Goal: Task Accomplishment & Management: Use online tool/utility

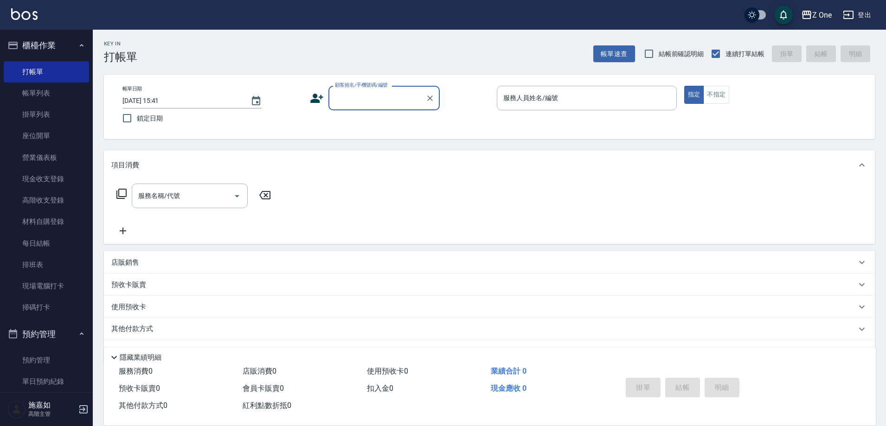
click at [352, 92] on input "顧客姓名/手機號碼/編號" at bounding box center [376, 98] width 89 height 16
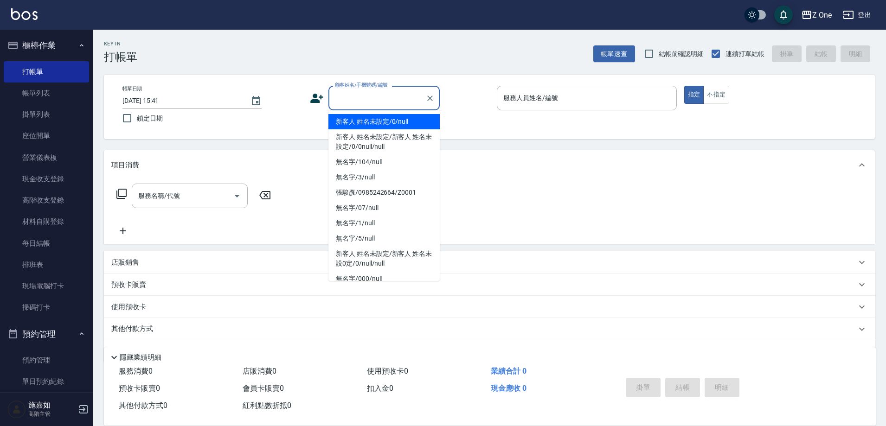
click at [346, 119] on li "新客人 姓名未設定/0/null" at bounding box center [383, 121] width 111 height 15
type input "新客人 姓名未設定/0/null"
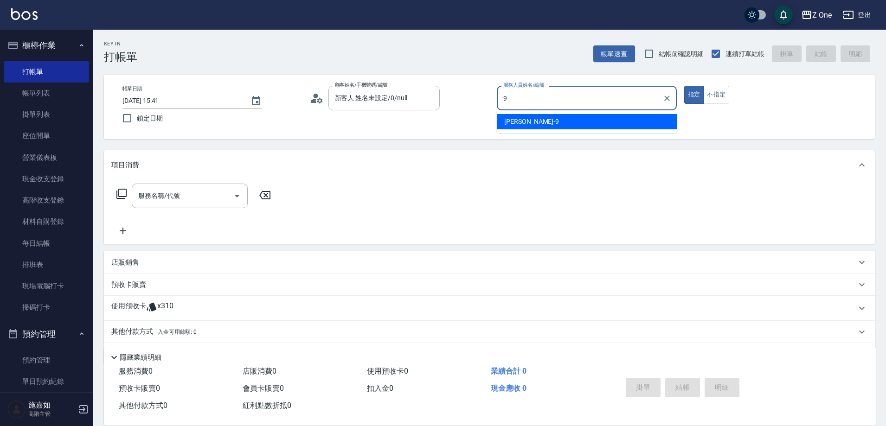
click at [594, 125] on div "[PERSON_NAME]-9" at bounding box center [587, 121] width 180 height 15
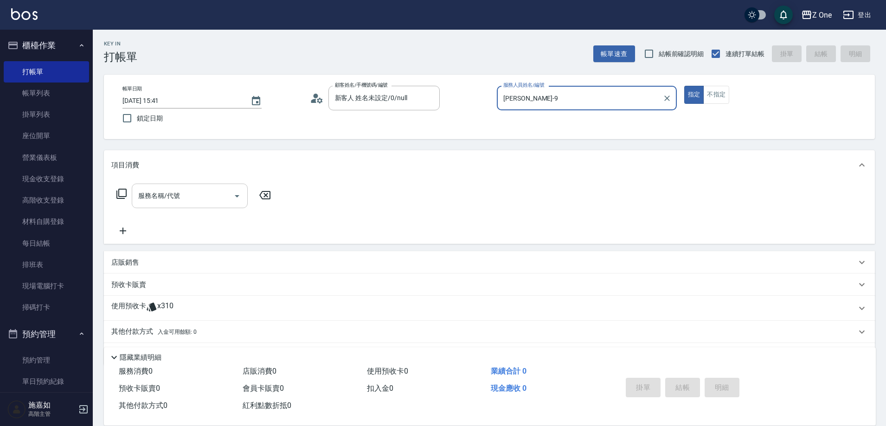
type input "[PERSON_NAME]-9"
click at [229, 195] on input "服務名稱/代號" at bounding box center [183, 196] width 94 height 16
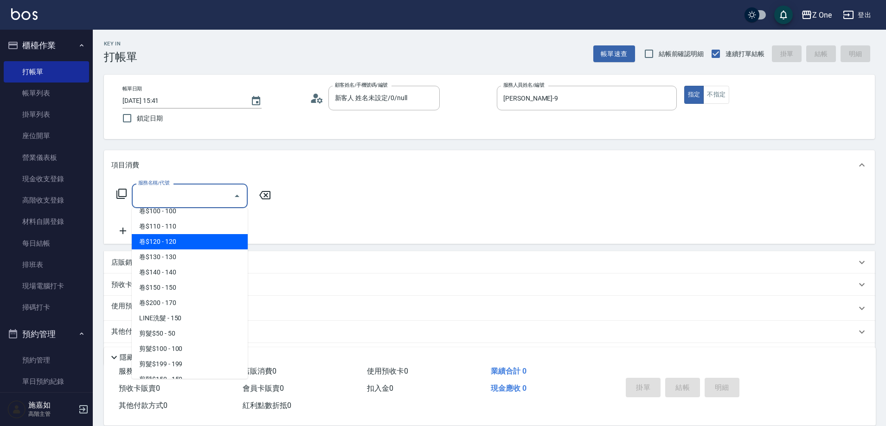
scroll to position [278, 0]
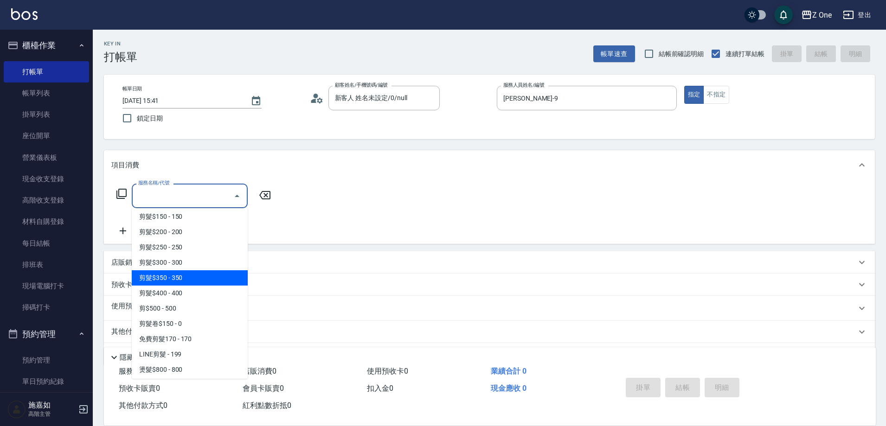
click at [200, 283] on span "剪髮$350 - 350" at bounding box center [190, 277] width 116 height 15
type input "剪髮$350(208)"
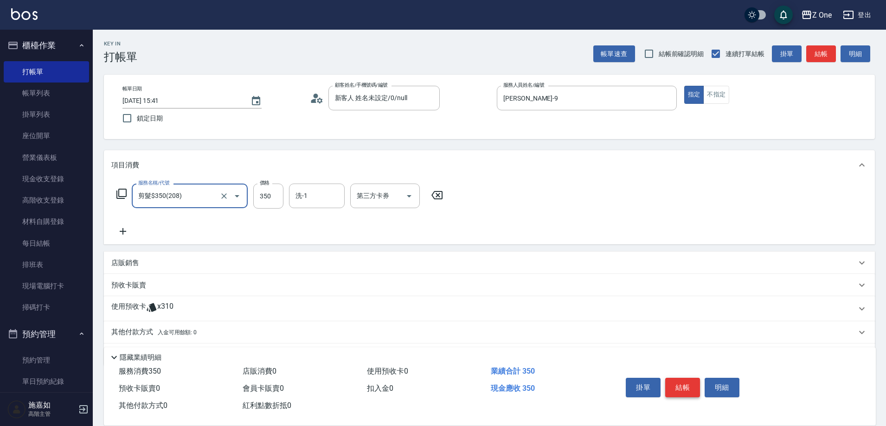
click at [677, 386] on button "結帳" at bounding box center [682, 387] width 35 height 19
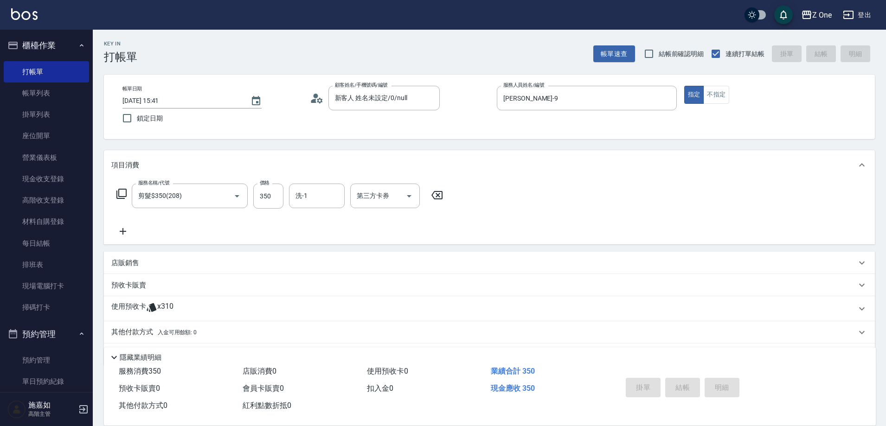
type input "[DATE] 18:54"
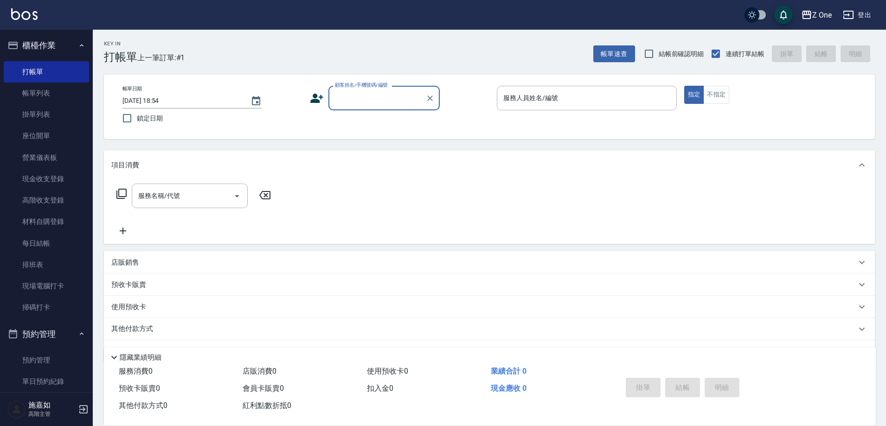
click at [376, 92] on input "顧客姓名/手機號碼/編號" at bounding box center [376, 98] width 89 height 16
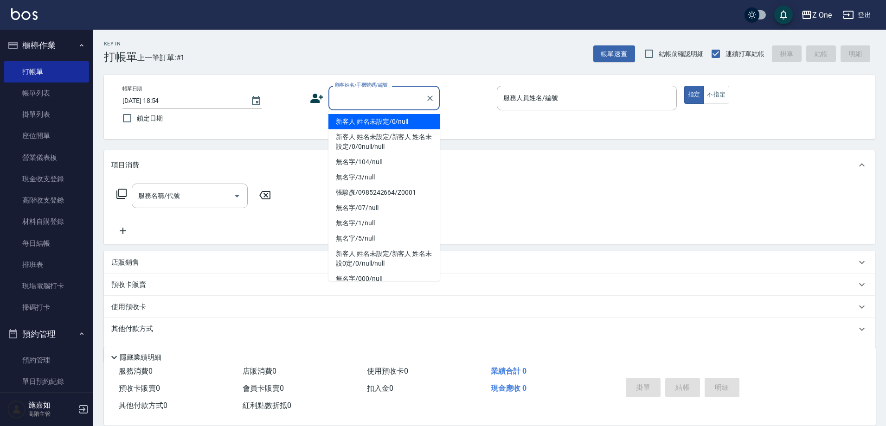
click at [373, 124] on li "新客人 姓名未設定/0/null" at bounding box center [383, 121] width 111 height 15
type input "新客人 姓名未設定/0/null"
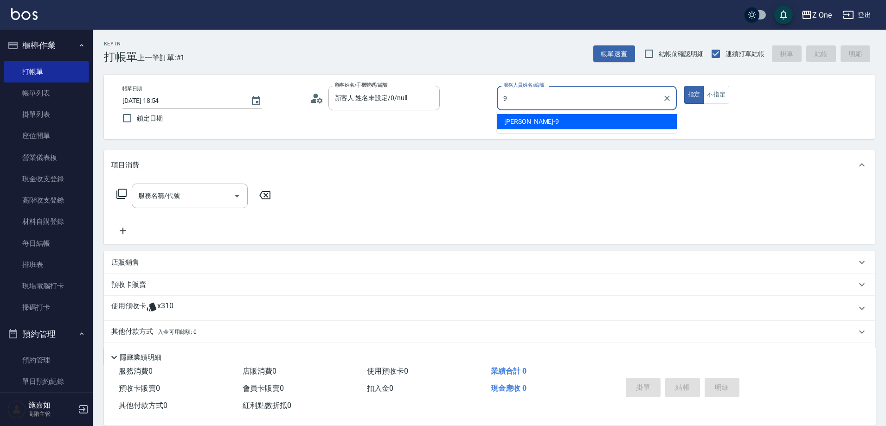
click at [562, 116] on div "[PERSON_NAME]-9" at bounding box center [587, 121] width 180 height 15
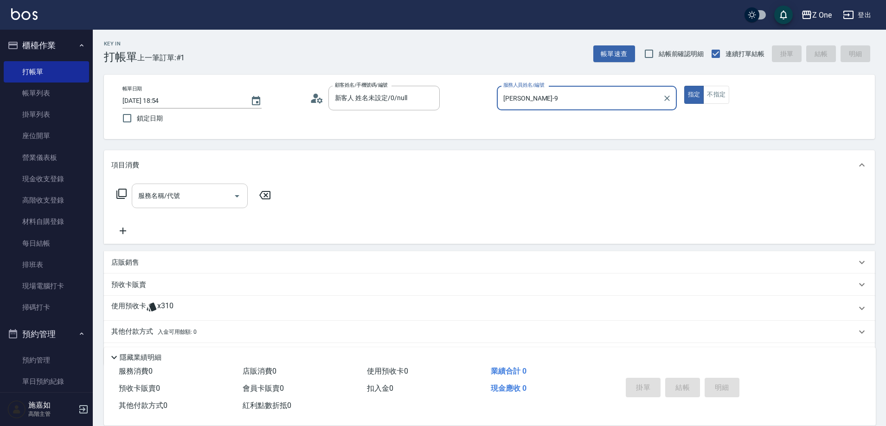
click at [235, 196] on icon "Open" at bounding box center [236, 196] width 11 height 11
type input "[PERSON_NAME]-9"
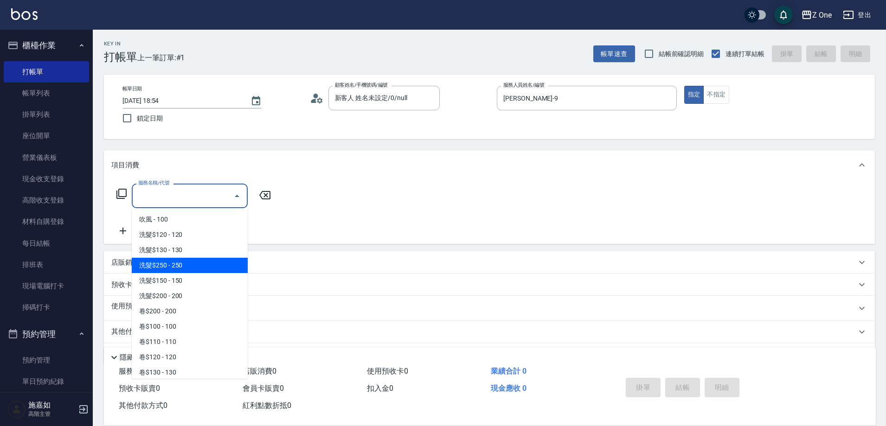
click at [198, 268] on span "洗髮$250 - 250" at bounding box center [190, 265] width 116 height 15
type input "洗髮$250(104)"
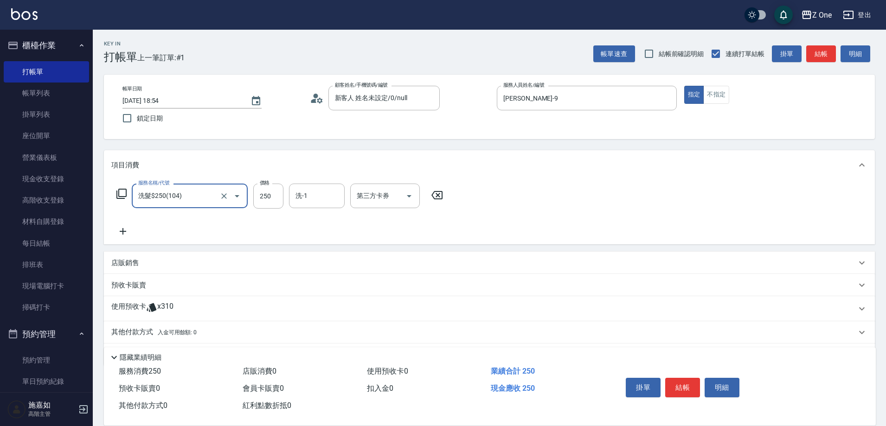
click at [126, 231] on icon at bounding box center [122, 231] width 23 height 11
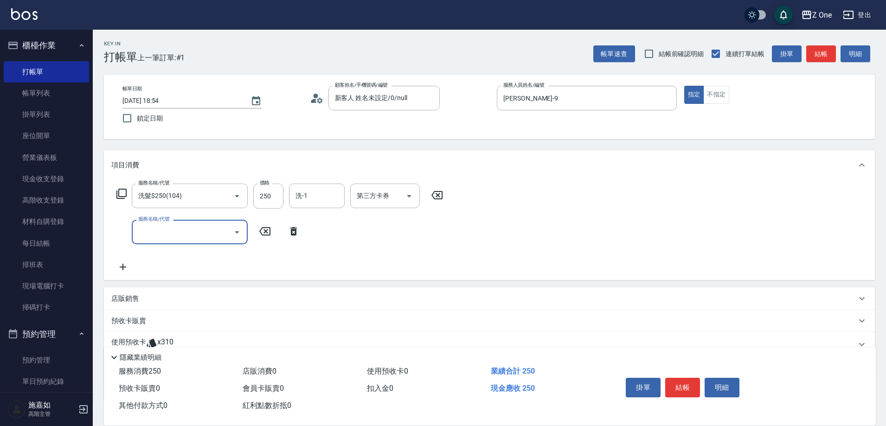
click at [235, 232] on icon "Open" at bounding box center [236, 232] width 11 height 11
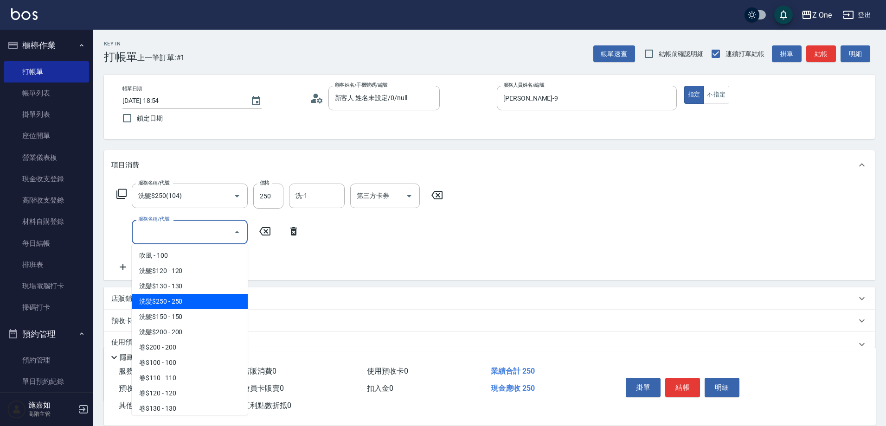
click at [188, 309] on span "洗髮$250 - 250" at bounding box center [190, 301] width 116 height 15
type input "洗髮$250(104)"
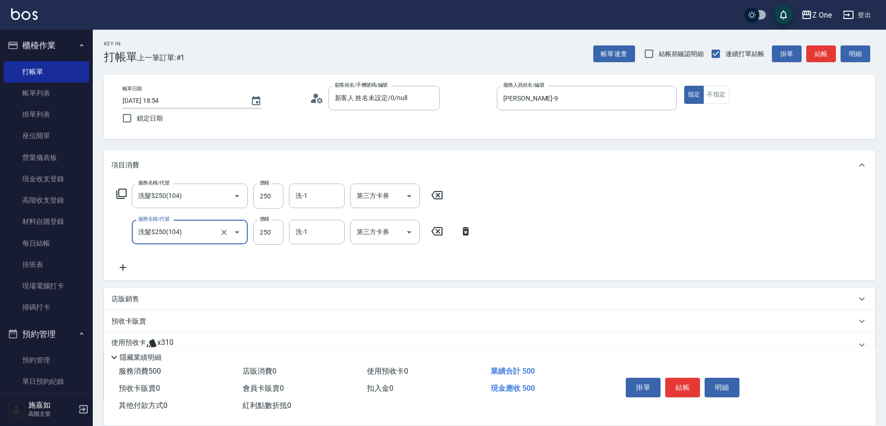
click at [126, 266] on icon at bounding box center [122, 267] width 23 height 11
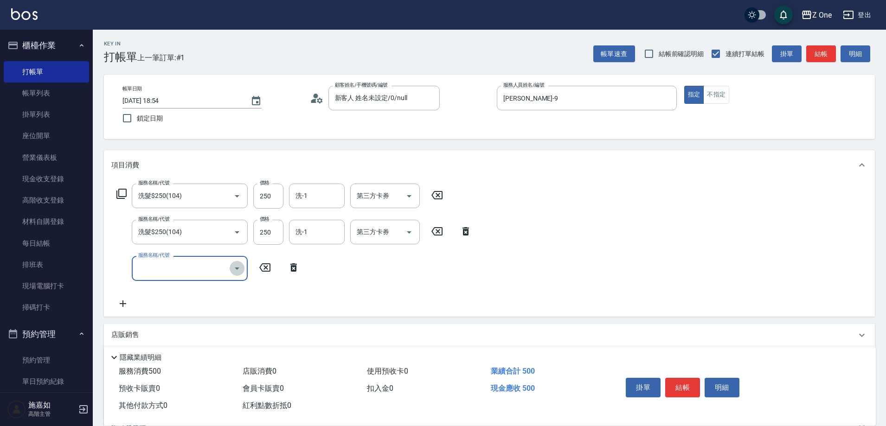
click at [232, 267] on icon "Open" at bounding box center [236, 268] width 11 height 11
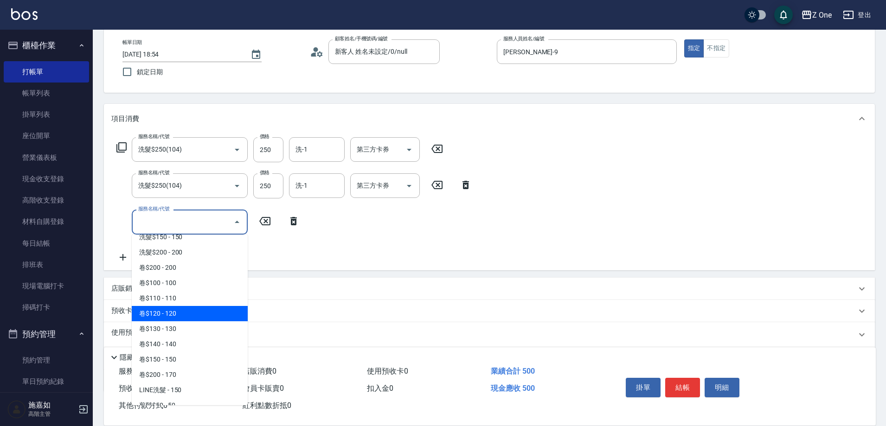
scroll to position [0, 0]
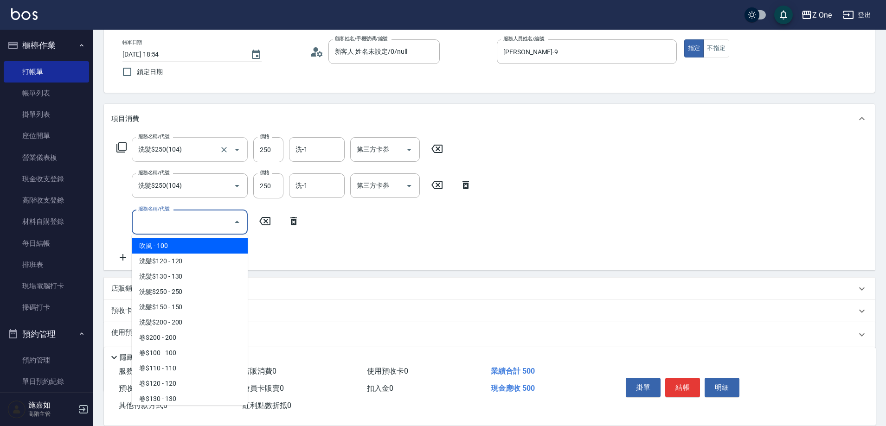
click at [238, 152] on icon "Open" at bounding box center [236, 149] width 11 height 11
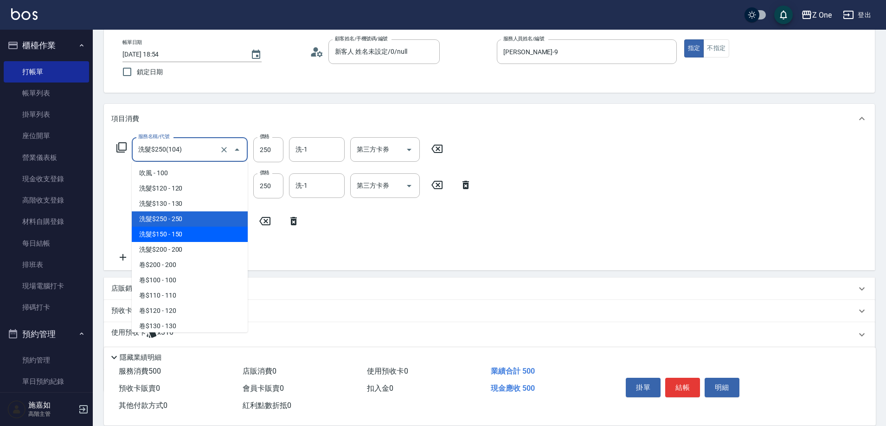
click at [191, 236] on span "洗髮$150 - 150" at bounding box center [190, 234] width 116 height 15
type input "洗髮$150(105)"
type input "150"
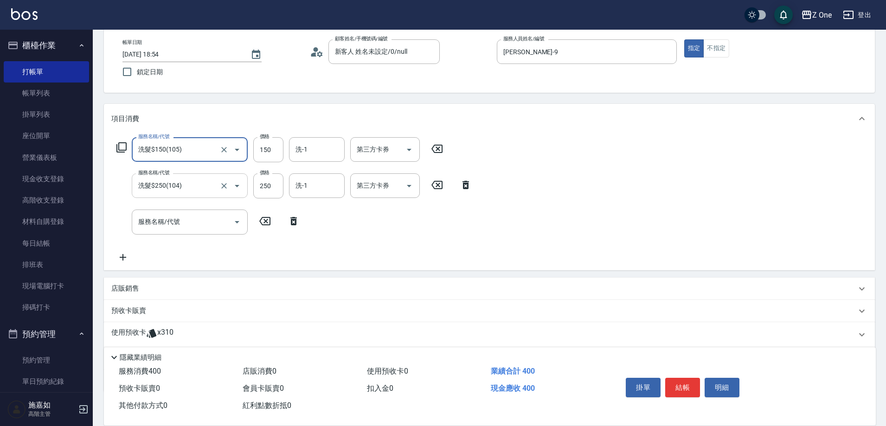
click at [239, 191] on icon "Open" at bounding box center [236, 185] width 11 height 11
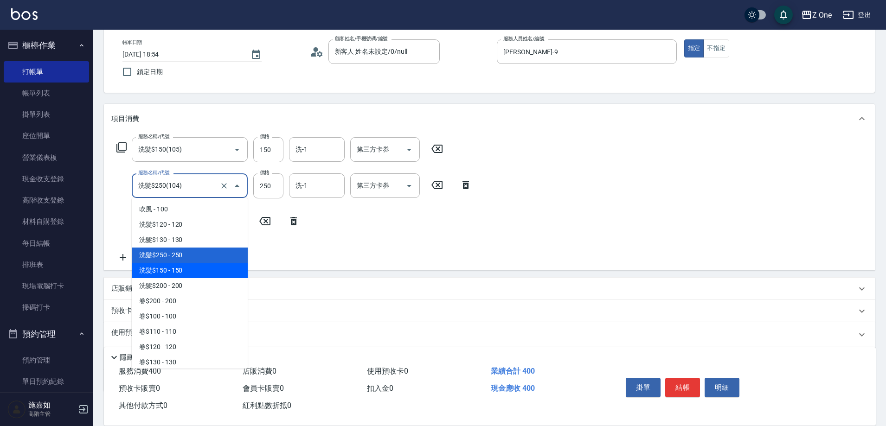
click at [188, 266] on span "洗髮$150 - 150" at bounding box center [190, 270] width 116 height 15
type input "洗髮$150(105)"
type input "150"
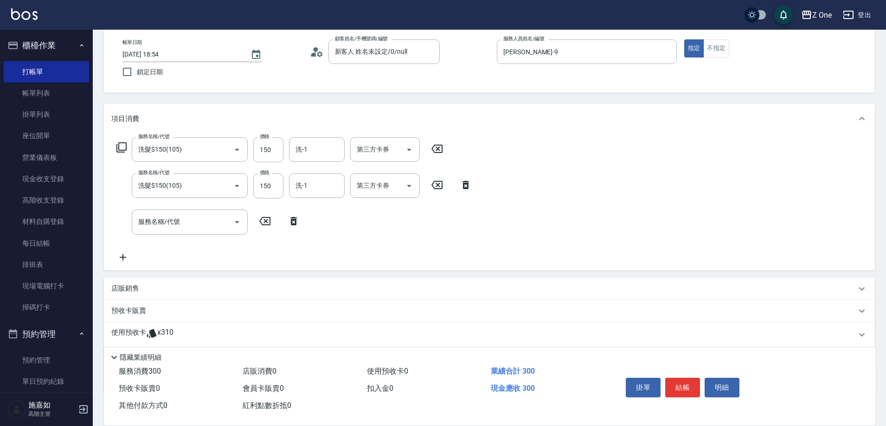
click at [123, 261] on icon at bounding box center [122, 257] width 23 height 11
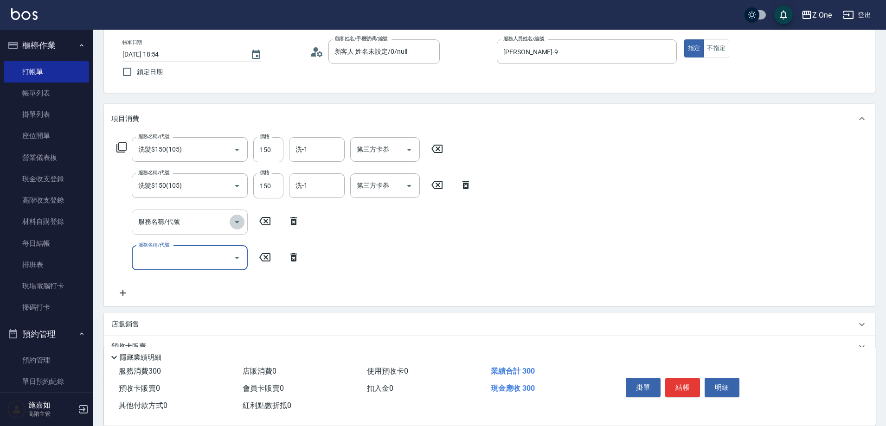
click at [240, 220] on icon "Open" at bounding box center [236, 222] width 11 height 11
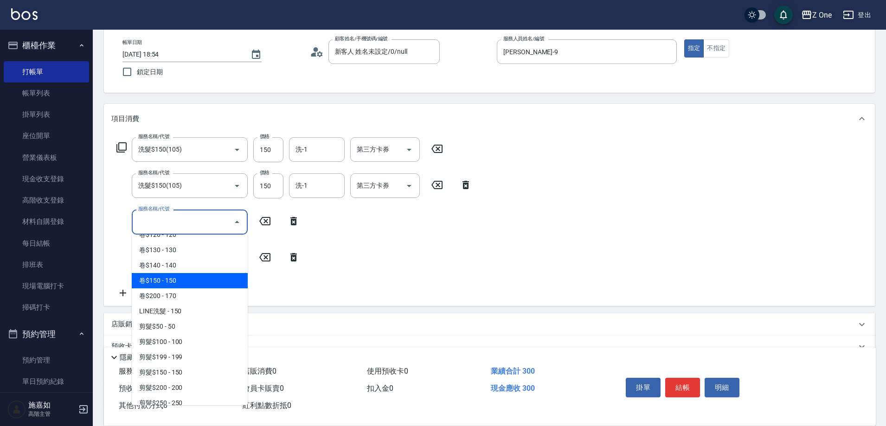
scroll to position [232, 0]
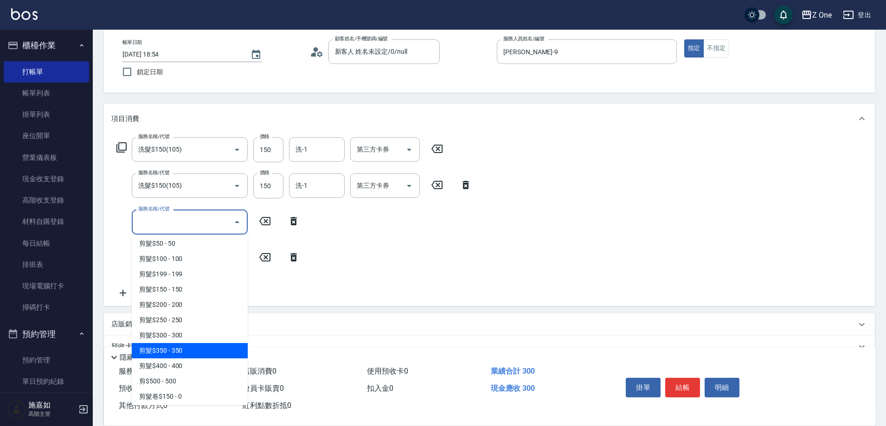
click at [195, 348] on span "剪髮$350 - 350" at bounding box center [190, 350] width 116 height 15
type input "剪髮$350(208)"
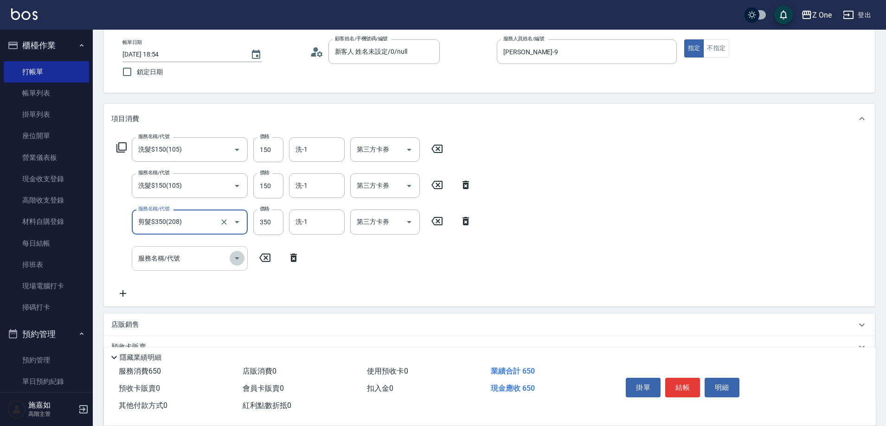
click at [235, 262] on icon "Open" at bounding box center [236, 258] width 11 height 11
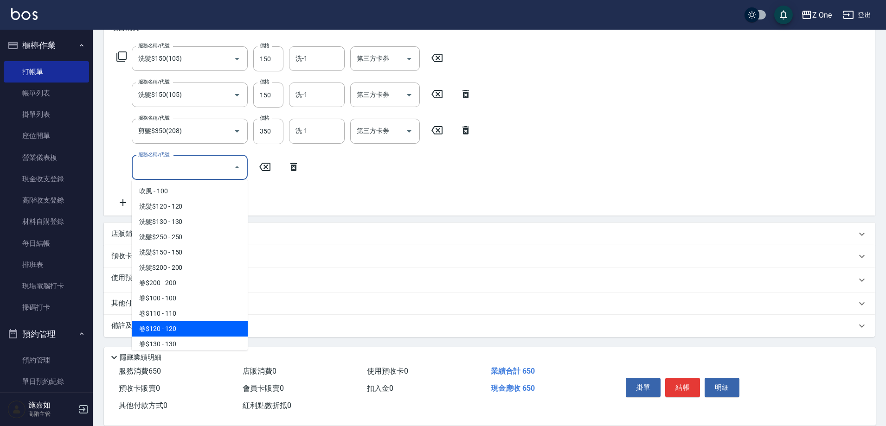
scroll to position [278, 0]
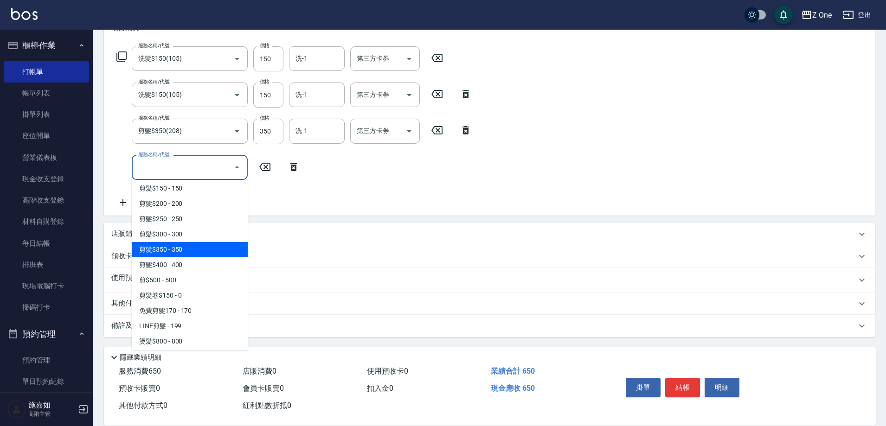
click at [210, 248] on span "剪髮$350 - 350" at bounding box center [190, 249] width 116 height 15
type input "剪髮$350(208)"
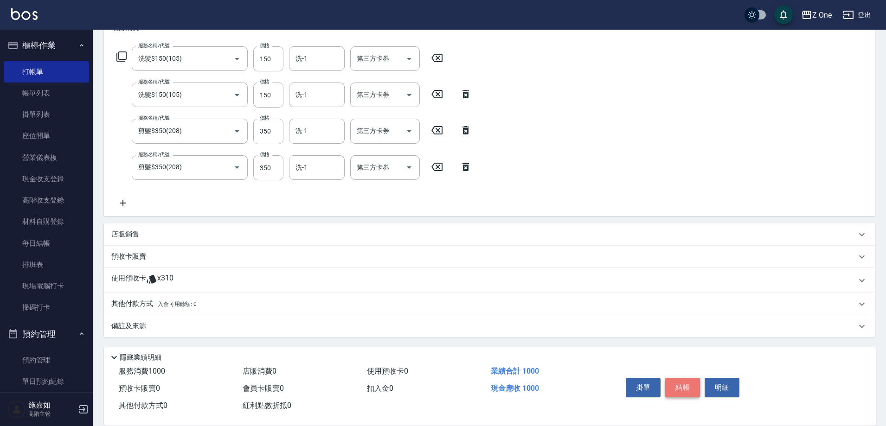
click at [681, 379] on button "結帳" at bounding box center [682, 387] width 35 height 19
type input "[DATE] 18:55"
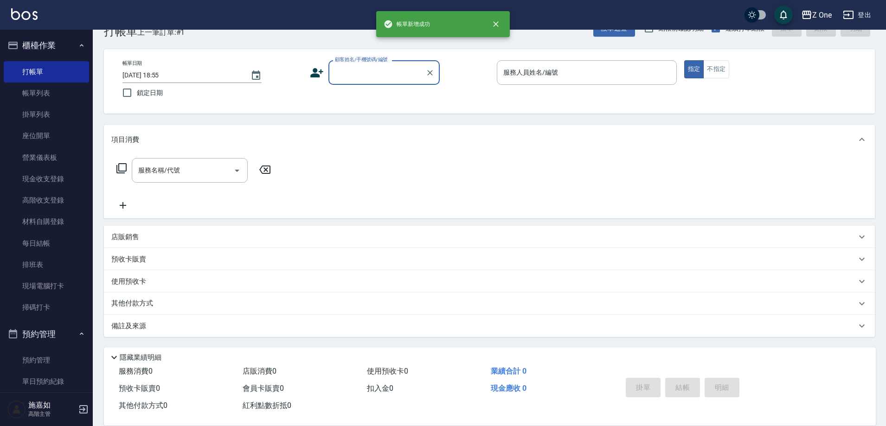
scroll to position [0, 0]
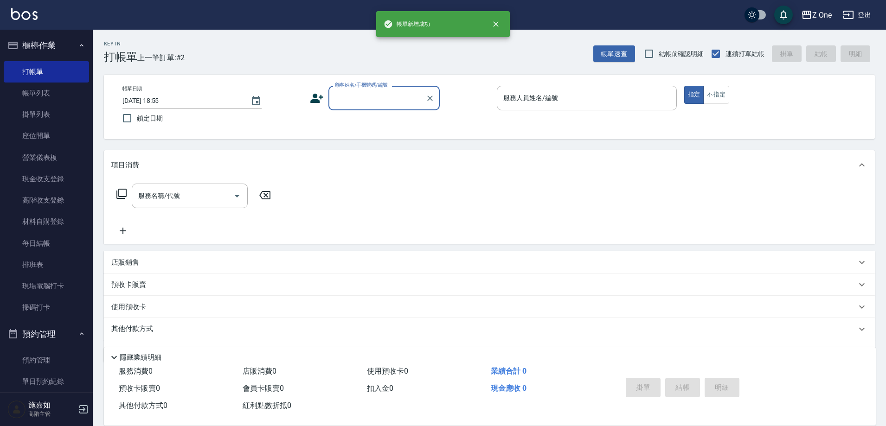
click at [388, 102] on input "顧客姓名/手機號碼/編號" at bounding box center [376, 98] width 89 height 16
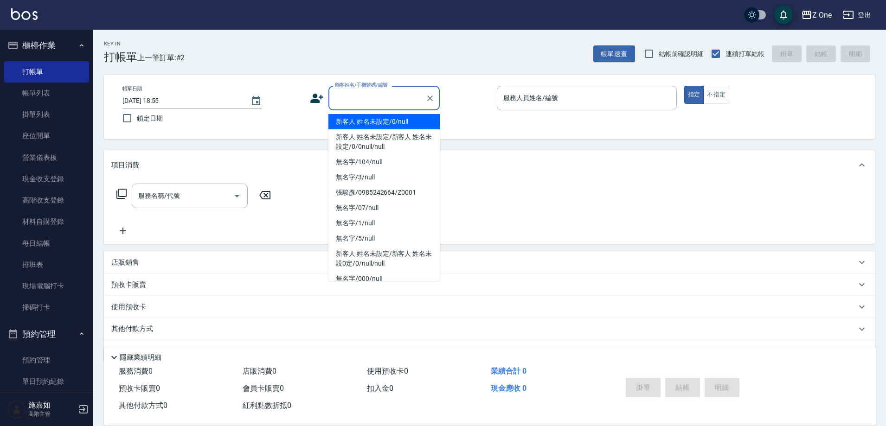
click at [381, 126] on li "新客人 姓名未設定/0/null" at bounding box center [383, 121] width 111 height 15
type input "新客人 姓名未設定/0/null"
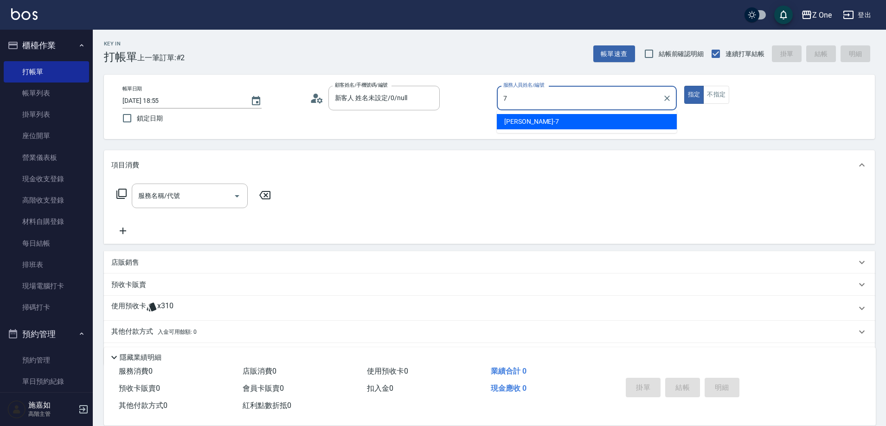
click at [552, 126] on div "[PERSON_NAME]-7" at bounding box center [587, 121] width 180 height 15
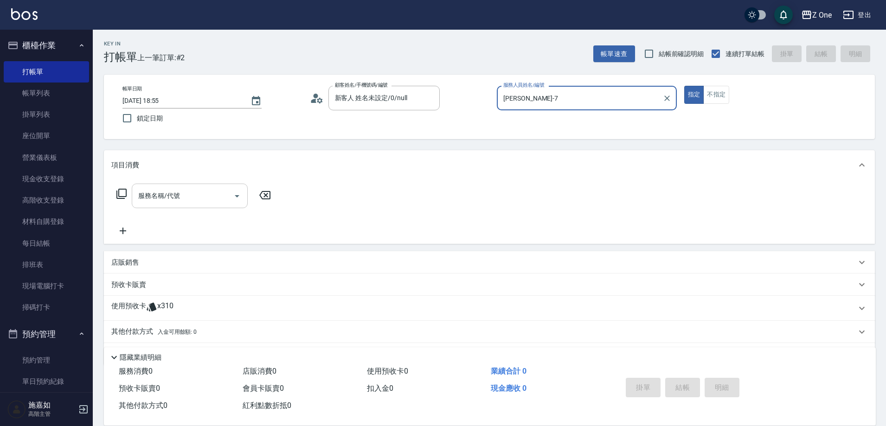
click at [235, 198] on icon "Open" at bounding box center [236, 196] width 11 height 11
type input "[PERSON_NAME]-7"
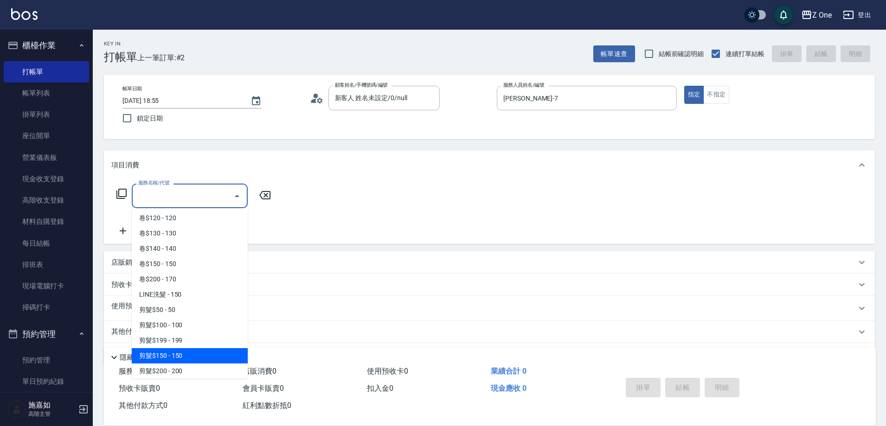
scroll to position [278, 0]
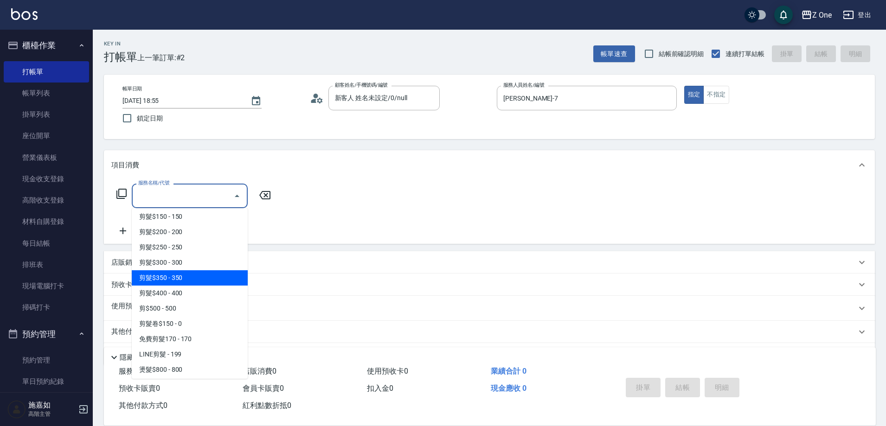
click at [199, 280] on span "剪髮$350 - 350" at bounding box center [190, 277] width 116 height 15
type input "剪髮$350(208)"
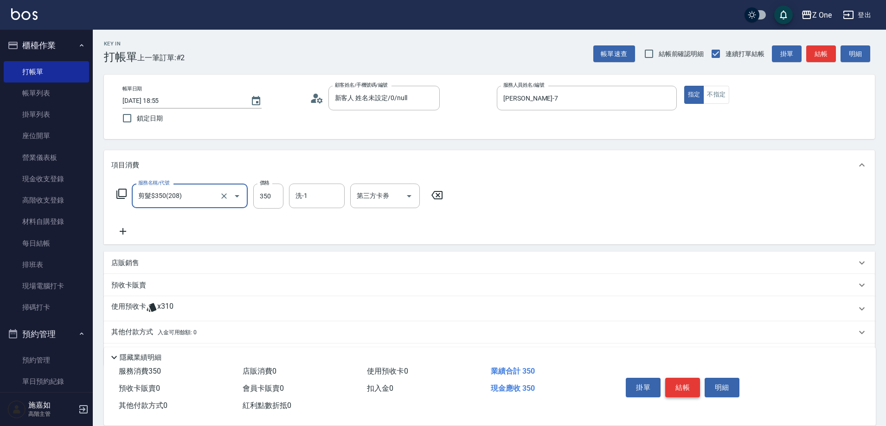
click at [691, 383] on button "結帳" at bounding box center [682, 387] width 35 height 19
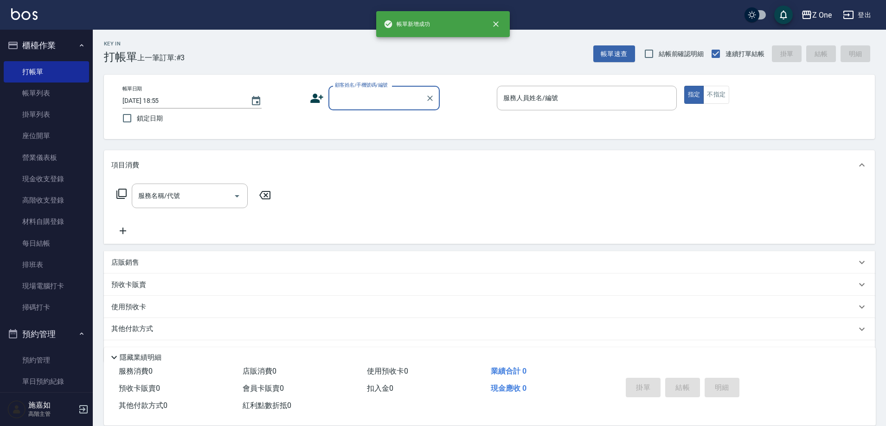
click at [369, 102] on input "顧客姓名/手機號碼/編號" at bounding box center [376, 98] width 89 height 16
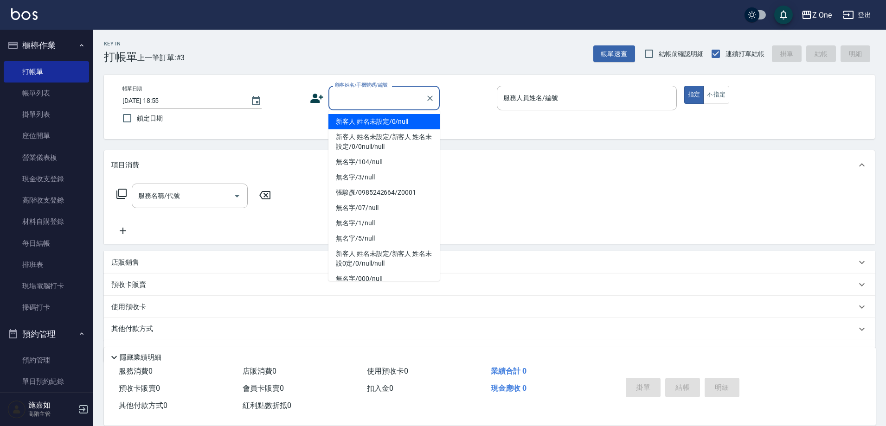
click at [373, 126] on li "新客人 姓名未設定/0/null" at bounding box center [383, 121] width 111 height 15
type input "新客人 姓名未設定/0/null"
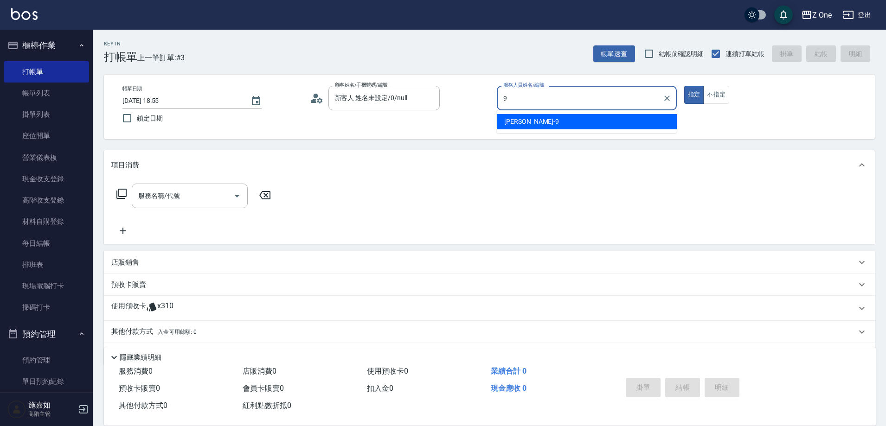
click at [550, 121] on div "[PERSON_NAME]-9" at bounding box center [587, 121] width 180 height 15
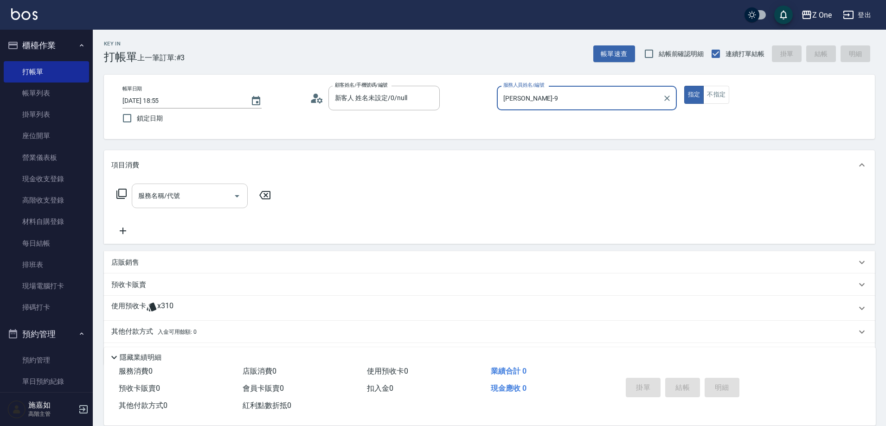
click at [238, 200] on icon "Open" at bounding box center [236, 196] width 11 height 11
type input "[PERSON_NAME]-9"
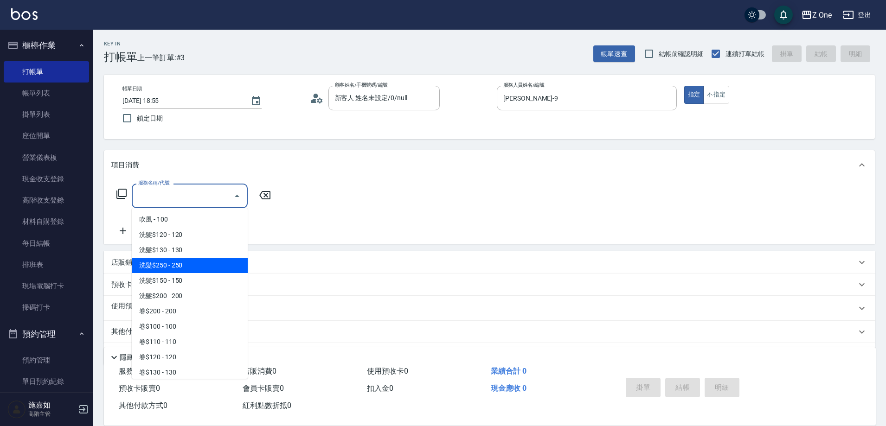
scroll to position [185, 0]
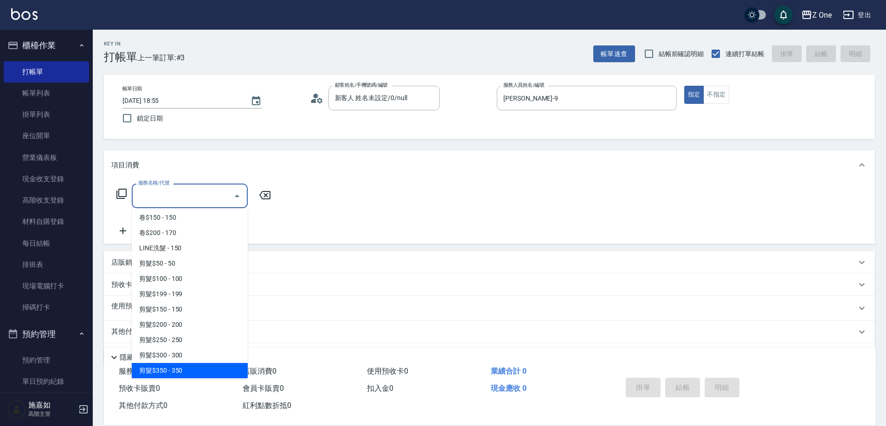
click at [199, 368] on span "剪髮$350 - 350" at bounding box center [190, 370] width 116 height 15
type input "剪髮$350(208)"
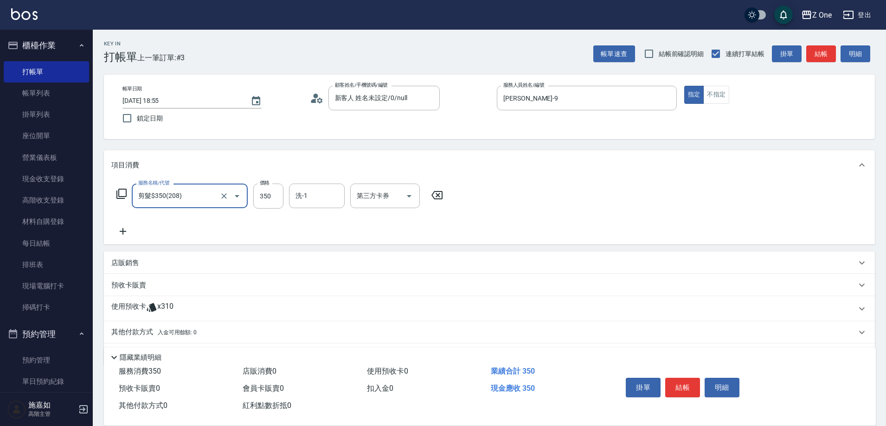
click at [170, 266] on div "店販銷售" at bounding box center [483, 263] width 745 height 10
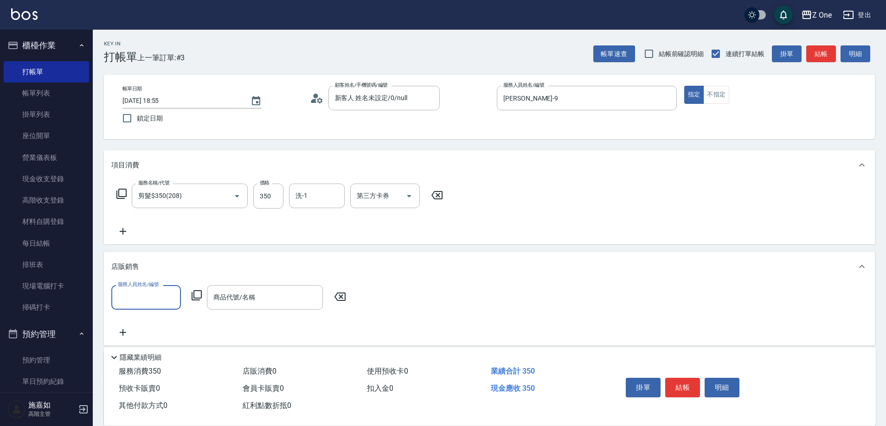
scroll to position [0, 0]
click at [151, 318] on div "[PERSON_NAME]-9" at bounding box center [146, 320] width 70 height 15
type input "[PERSON_NAME]-9"
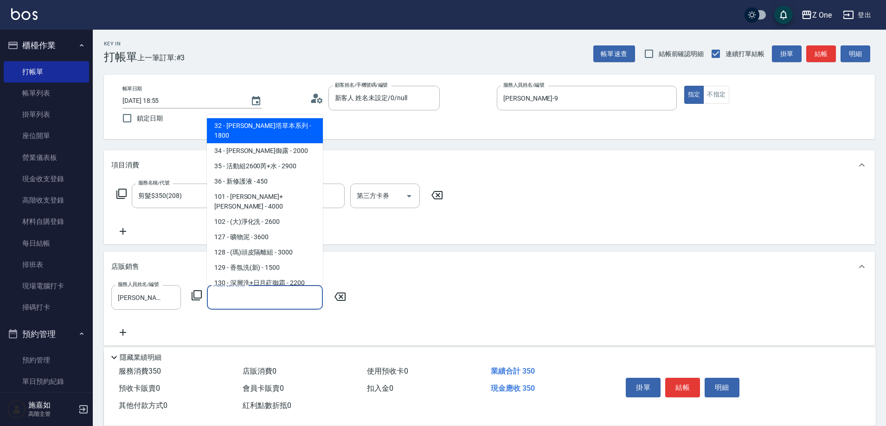
click at [243, 297] on input "商品代號/名稱" at bounding box center [265, 297] width 108 height 16
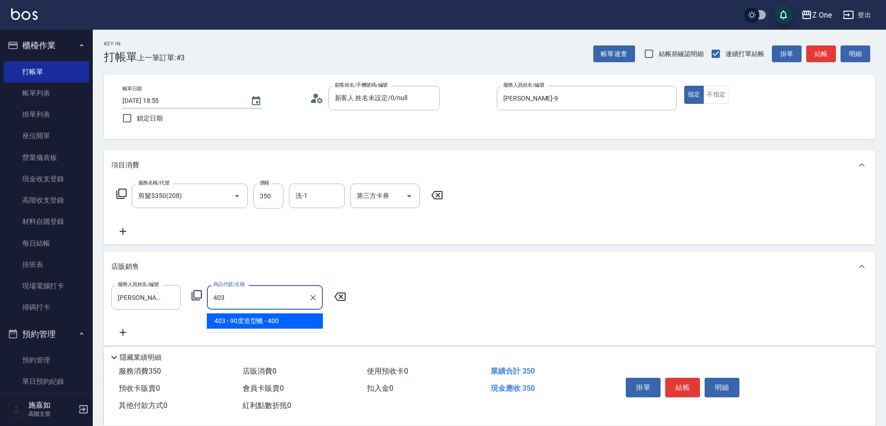
click at [248, 318] on span "403 - 90度造型蠟 - 400" at bounding box center [265, 320] width 116 height 15
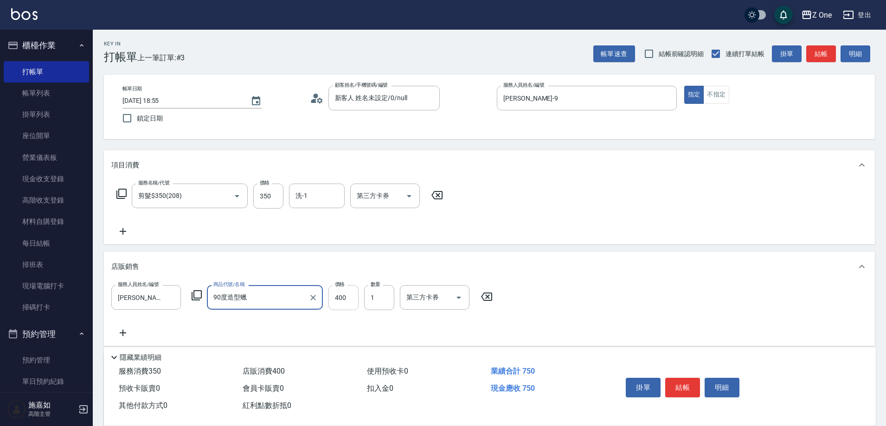
type input "90度造型蠟"
click at [352, 298] on input "400" at bounding box center [343, 297] width 30 height 25
type input "300"
click at [680, 378] on button "結帳" at bounding box center [682, 387] width 35 height 19
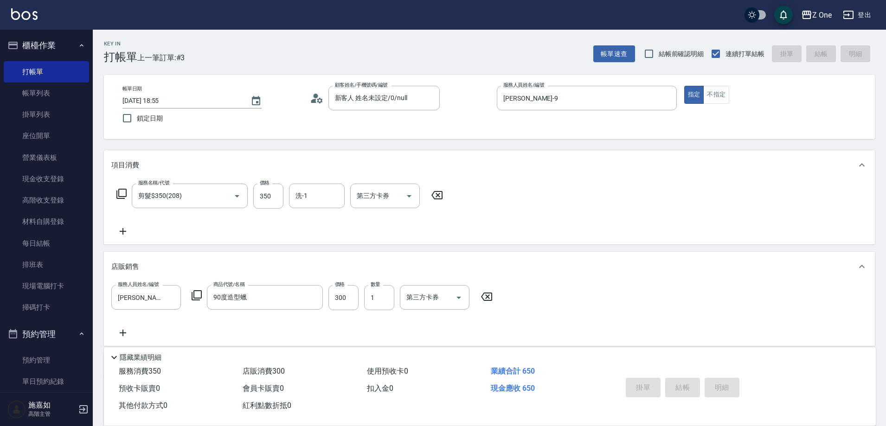
type input "[DATE] 18:56"
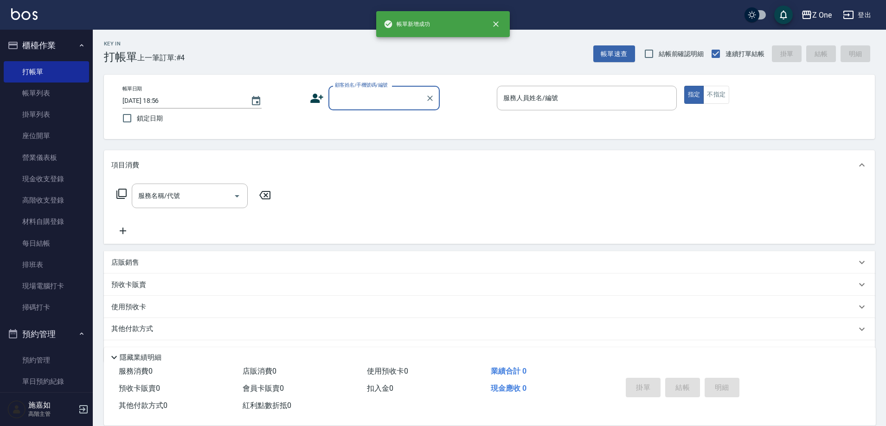
click at [396, 89] on div "顧客姓名/手機號碼/編號" at bounding box center [383, 98] width 111 height 25
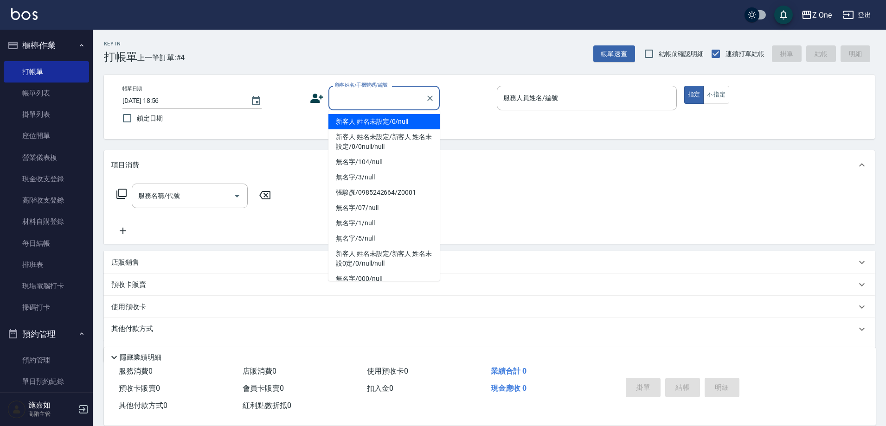
click at [389, 125] on li "新客人 姓名未設定/0/null" at bounding box center [383, 121] width 111 height 15
type input "新客人 姓名未設定/0/null"
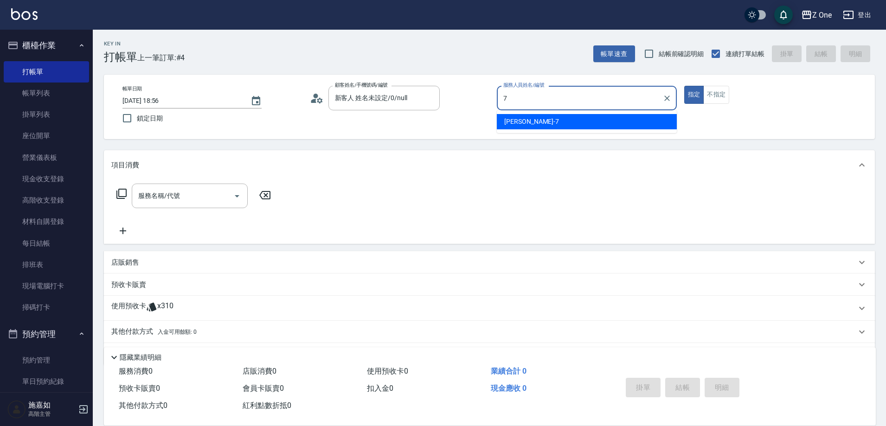
click at [573, 123] on div "[PERSON_NAME]-7" at bounding box center [587, 121] width 180 height 15
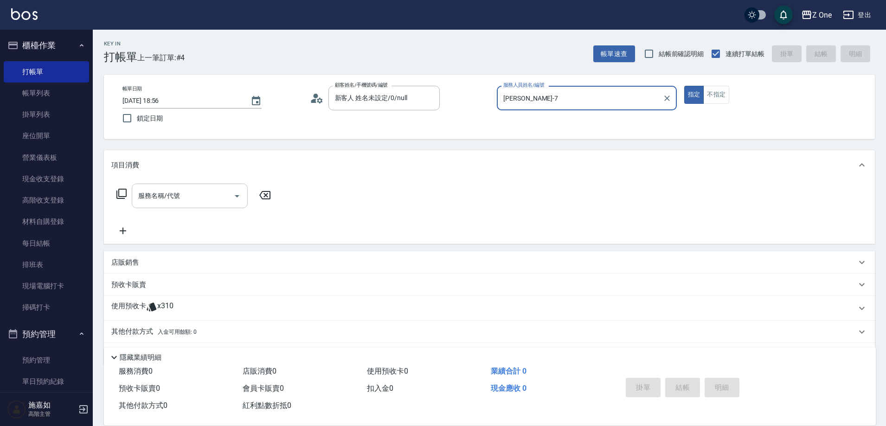
click at [236, 194] on icon "Open" at bounding box center [236, 196] width 11 height 11
type input "[PERSON_NAME]-7"
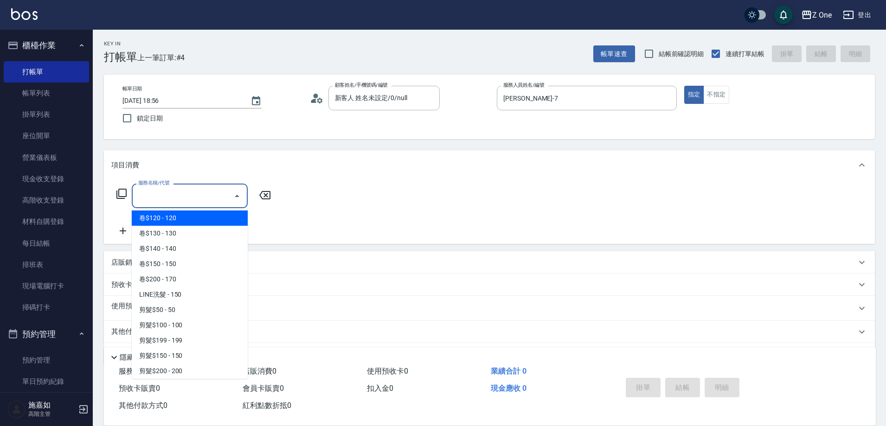
scroll to position [232, 0]
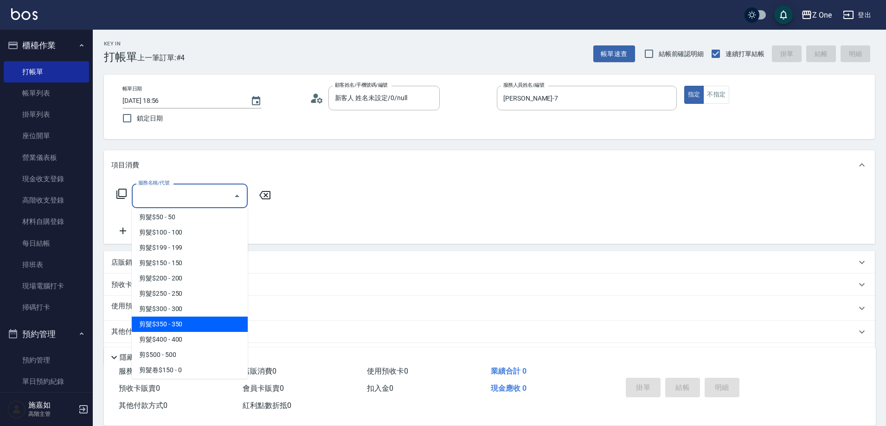
click at [191, 328] on span "剪髮$350 - 350" at bounding box center [190, 324] width 116 height 15
type input "剪髮$350(208)"
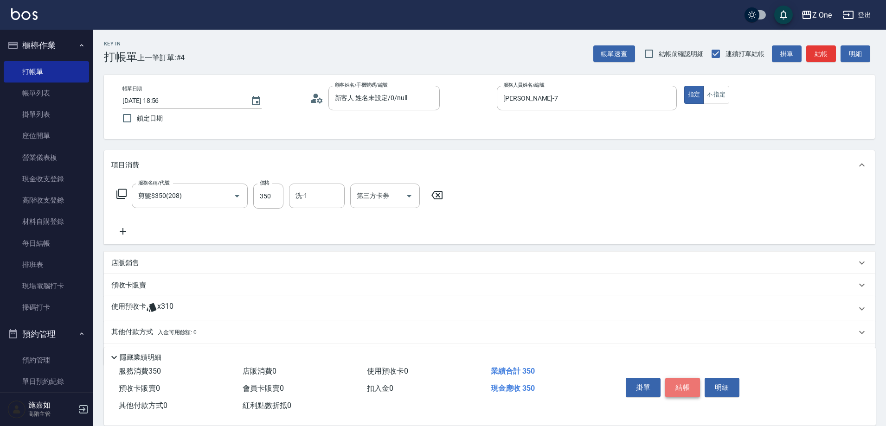
click at [684, 386] on button "結帳" at bounding box center [682, 387] width 35 height 19
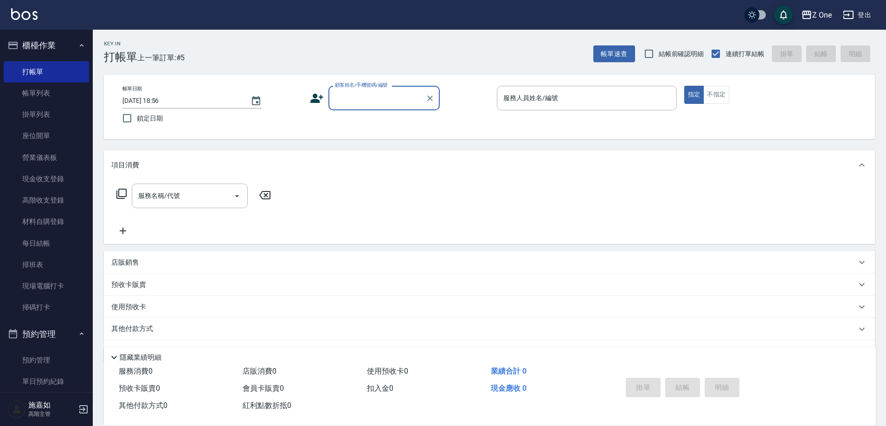
click at [405, 108] on div "顧客姓名/手機號碼/編號" at bounding box center [383, 98] width 111 height 25
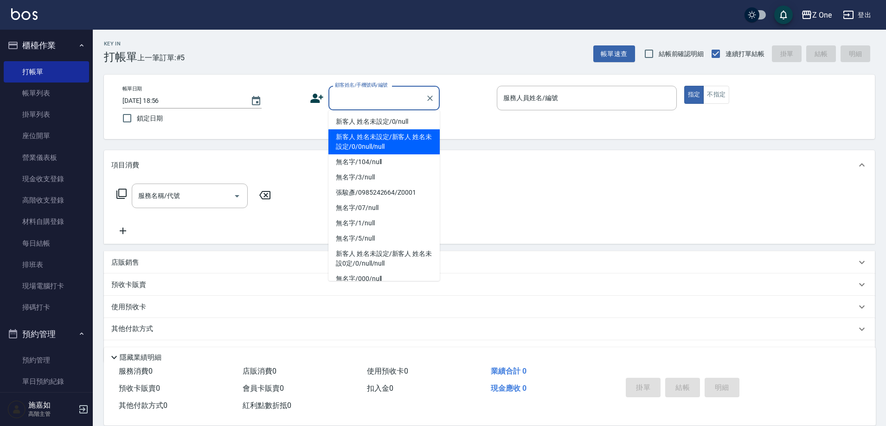
click at [400, 130] on li "新客人 姓名未設定/新客人 姓名未設定/0/0null/null" at bounding box center [383, 141] width 111 height 25
type input "新客人 姓名未設定/新客人 姓名未設定/0/0null/null"
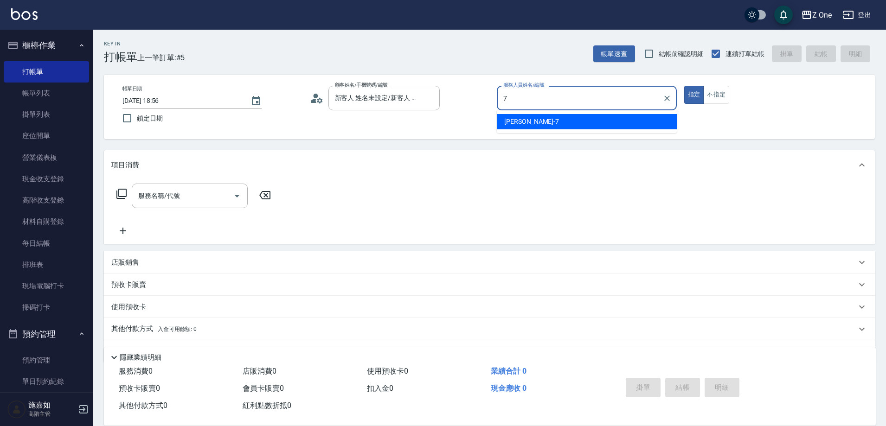
click at [522, 120] on span "[PERSON_NAME]-7" at bounding box center [531, 122] width 55 height 10
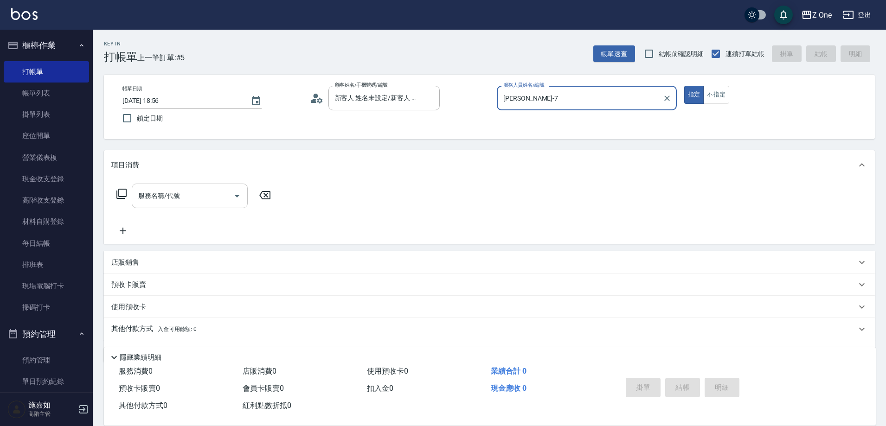
click at [243, 195] on button "Open" at bounding box center [237, 196] width 15 height 15
type input "[PERSON_NAME]-7"
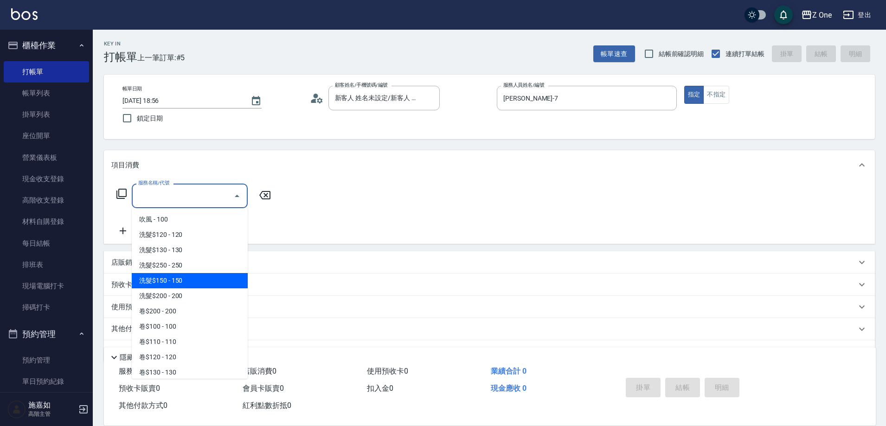
click at [187, 276] on span "洗髮$150 - 150" at bounding box center [190, 280] width 116 height 15
type input "洗髮$150(105)"
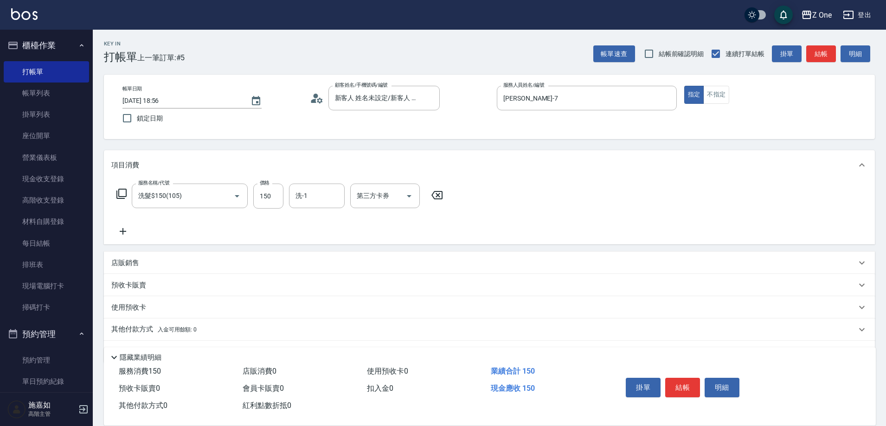
click at [126, 235] on icon at bounding box center [122, 231] width 23 height 11
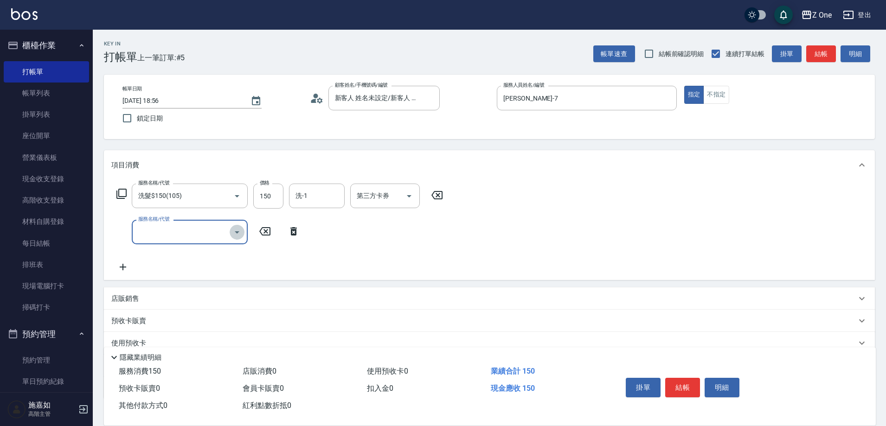
click at [240, 236] on icon "Open" at bounding box center [236, 232] width 11 height 11
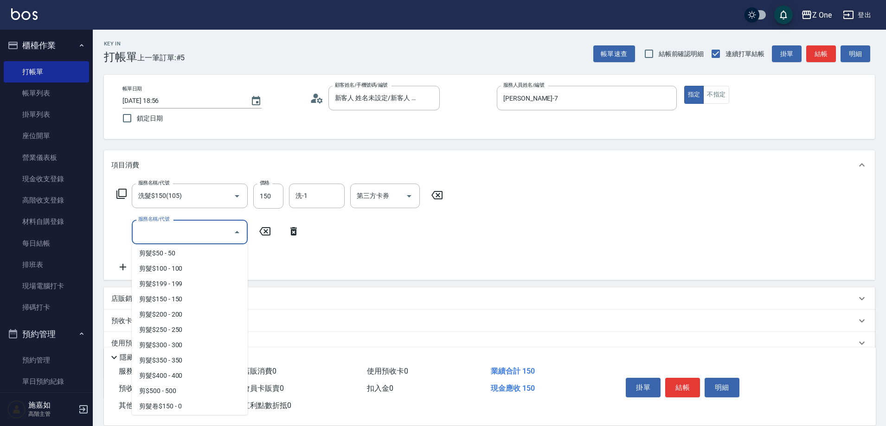
click at [184, 364] on span "剪髮$350 - 350" at bounding box center [190, 360] width 116 height 15
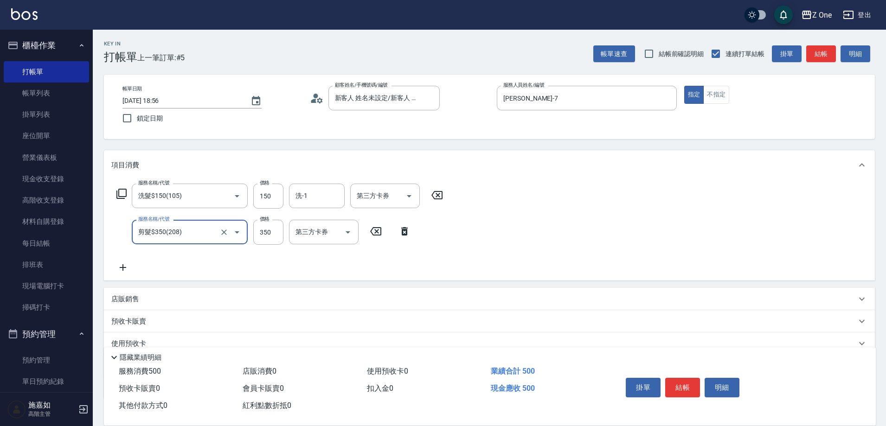
type input "剪髮$350(208)"
click at [688, 382] on button "結帳" at bounding box center [682, 387] width 35 height 19
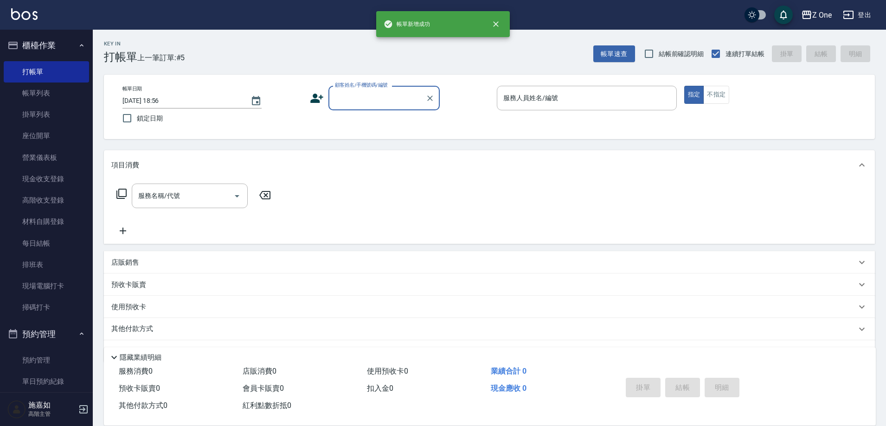
scroll to position [0, 0]
click at [391, 101] on input "顧客姓名/手機號碼/編號" at bounding box center [376, 98] width 89 height 16
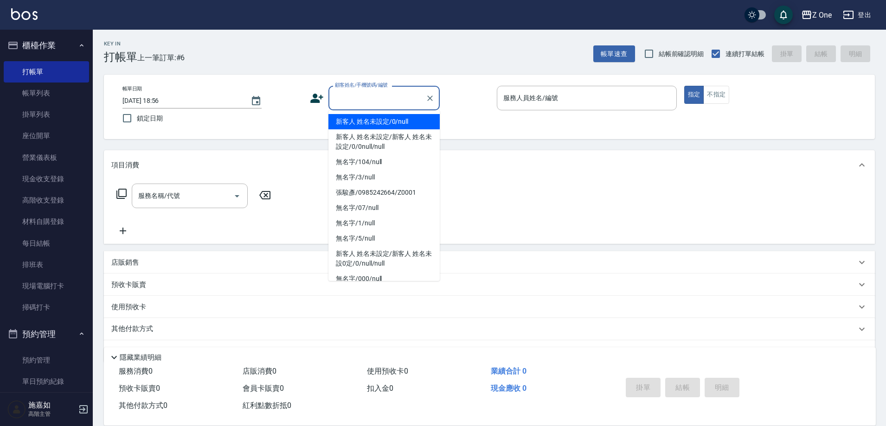
click at [391, 124] on li "新客人 姓名未設定/0/null" at bounding box center [383, 121] width 111 height 15
type input "新客人 姓名未設定/0/null"
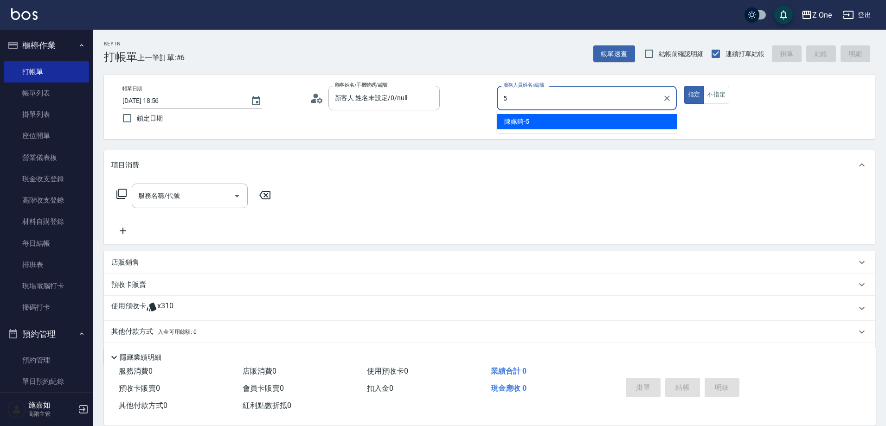
click at [652, 122] on div "[PERSON_NAME]-5" at bounding box center [587, 121] width 180 height 15
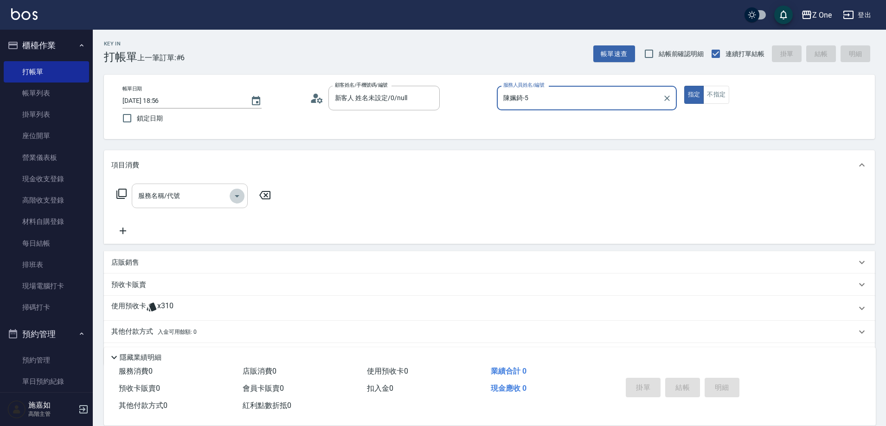
click at [234, 193] on icon "Open" at bounding box center [236, 196] width 11 height 11
type input "陳姵錡-5"
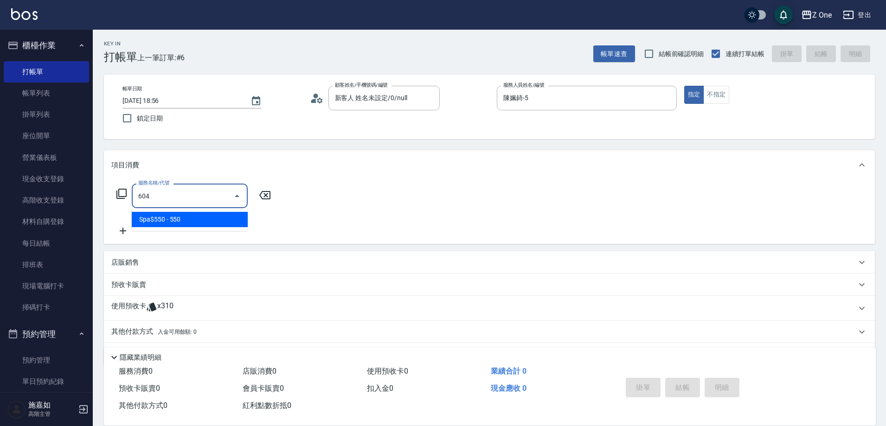
click at [226, 215] on span "Spa$550 - 550" at bounding box center [190, 219] width 116 height 15
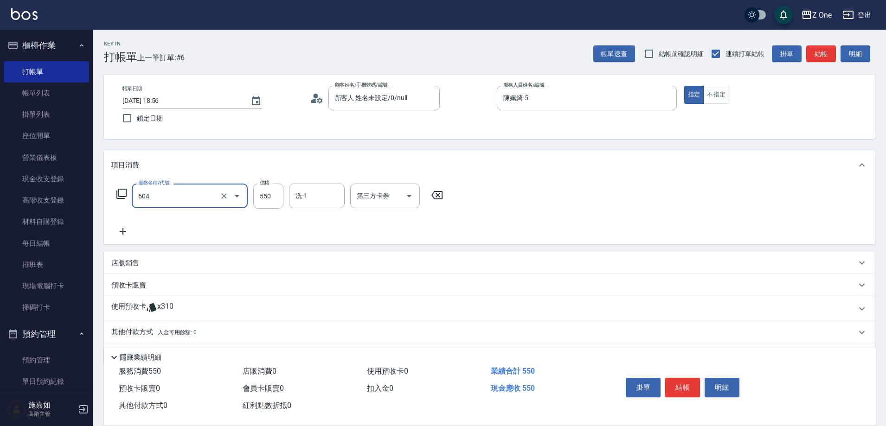
type input "Spa$550(604)"
click at [131, 230] on icon at bounding box center [122, 231] width 23 height 11
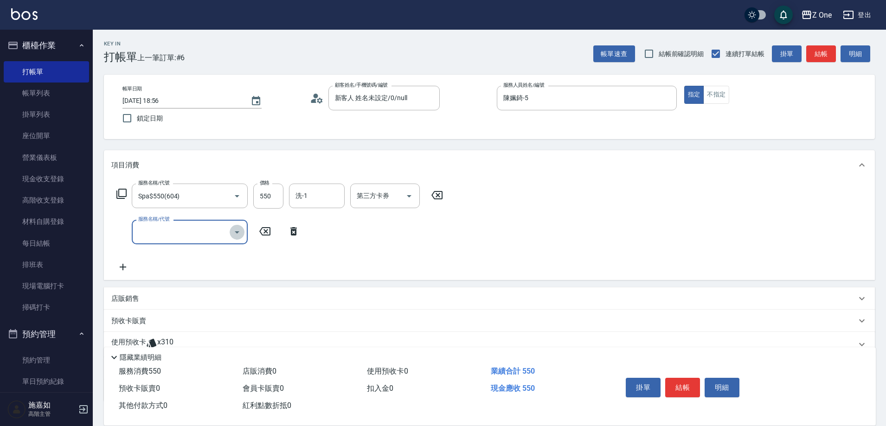
click at [239, 235] on icon "Open" at bounding box center [236, 232] width 11 height 11
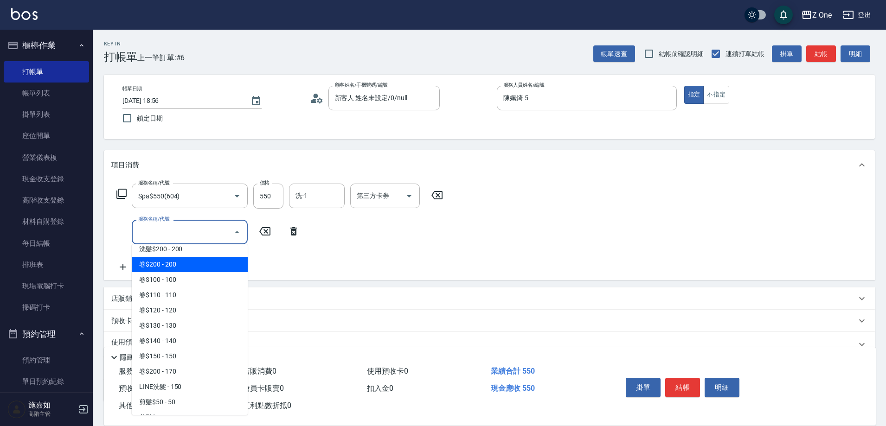
scroll to position [185, 0]
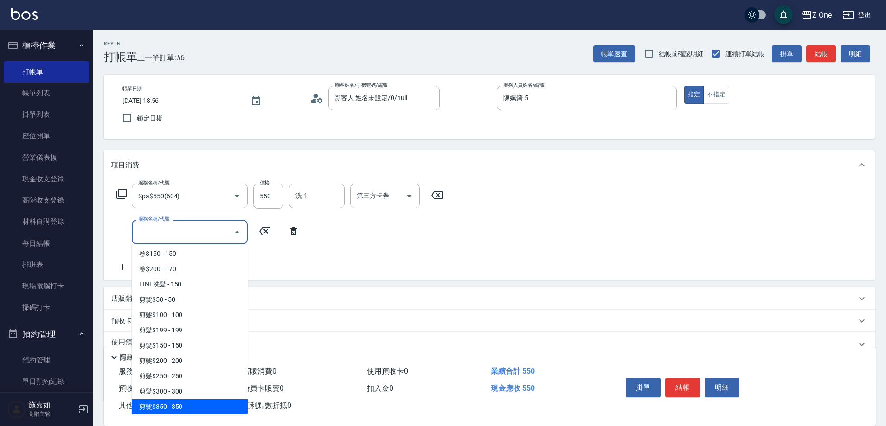
click at [187, 406] on span "剪髮$350 - 350" at bounding box center [190, 406] width 116 height 15
type input "剪髮$350(208)"
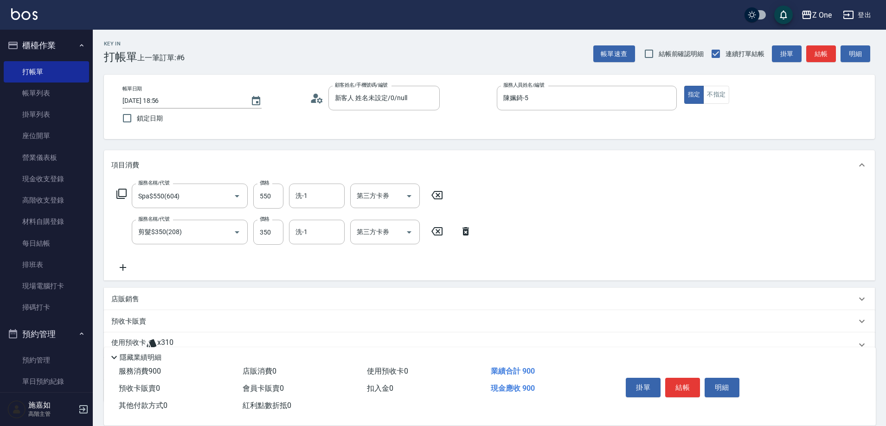
click at [127, 270] on icon at bounding box center [122, 267] width 23 height 11
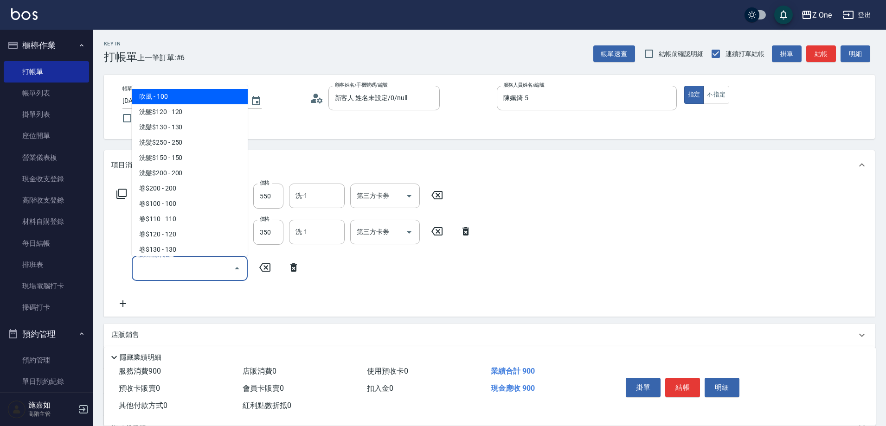
click at [169, 272] on input "服務名稱/代號" at bounding box center [183, 268] width 94 height 16
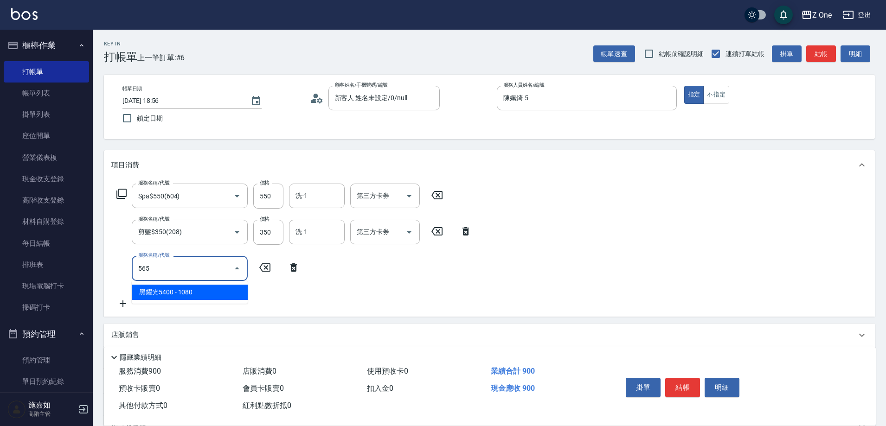
click at [187, 289] on span "黑耀光5400 - 1080" at bounding box center [190, 292] width 116 height 15
click at [410, 265] on icon "Open" at bounding box center [408, 268] width 11 height 11
type input "黑耀光5400(565)"
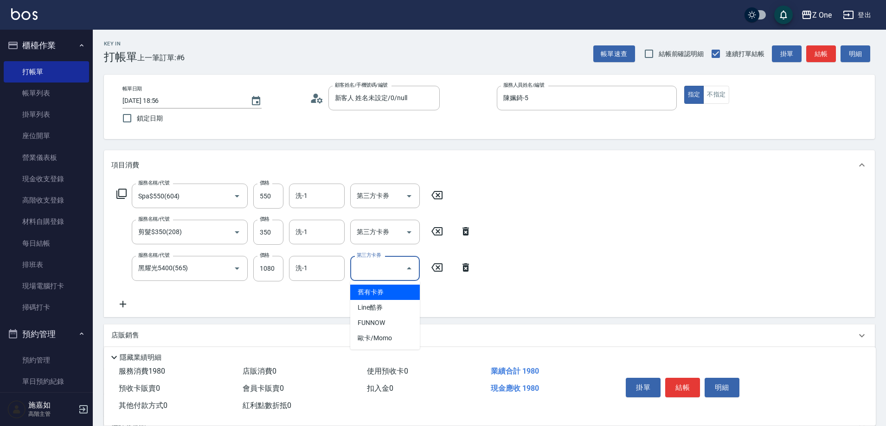
click at [396, 291] on span "舊有卡券" at bounding box center [385, 292] width 70 height 15
type input "舊有卡券"
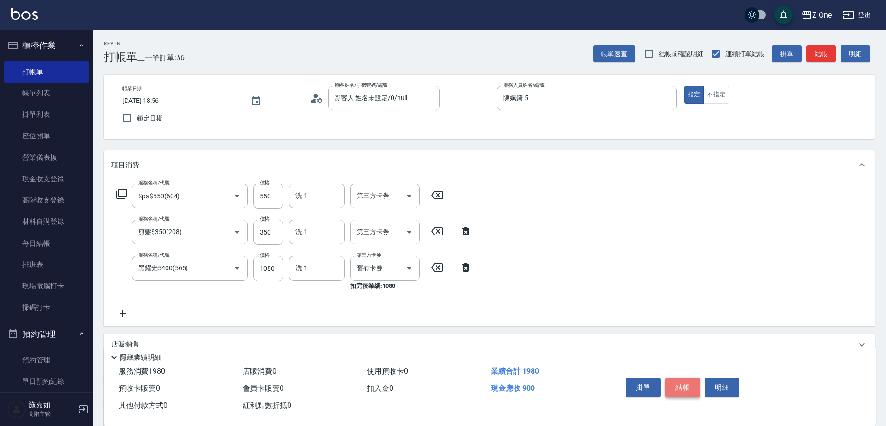
click at [673, 379] on button "結帳" at bounding box center [682, 387] width 35 height 19
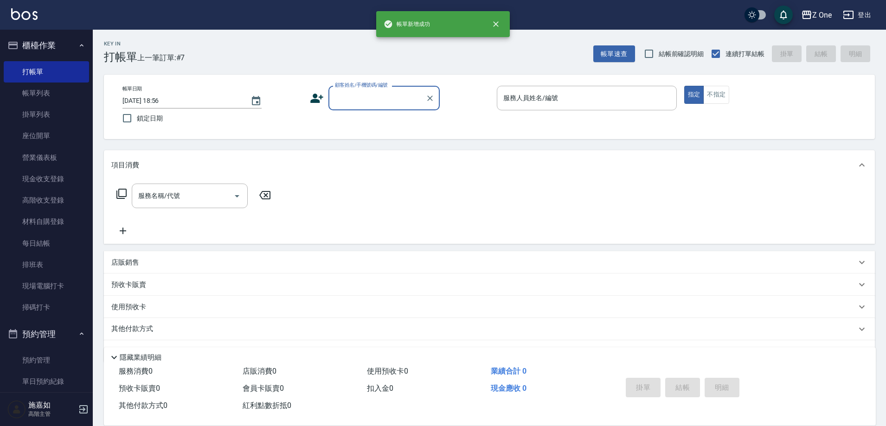
drag, startPoint x: 360, startPoint y: 96, endPoint x: 360, endPoint y: 110, distance: 13.4
click at [360, 97] on input "顧客姓名/手機號碼/編號" at bounding box center [376, 98] width 89 height 16
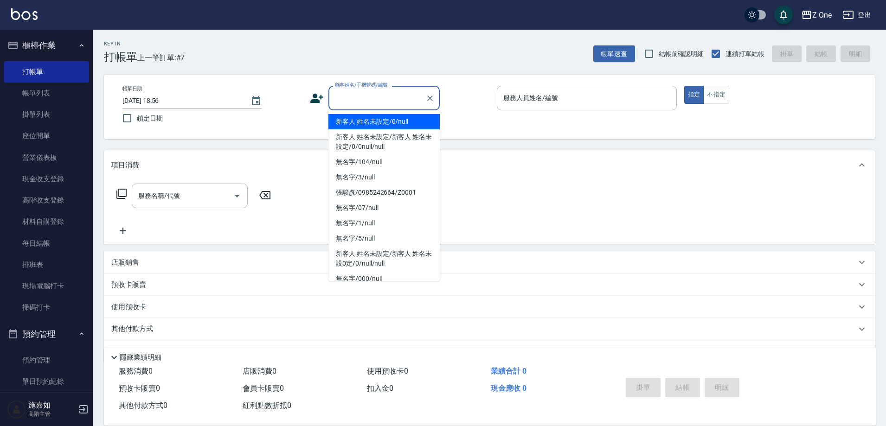
click at [364, 121] on li "新客人 姓名未設定/0/null" at bounding box center [383, 121] width 111 height 15
type input "新客人 姓名未設定/0/null"
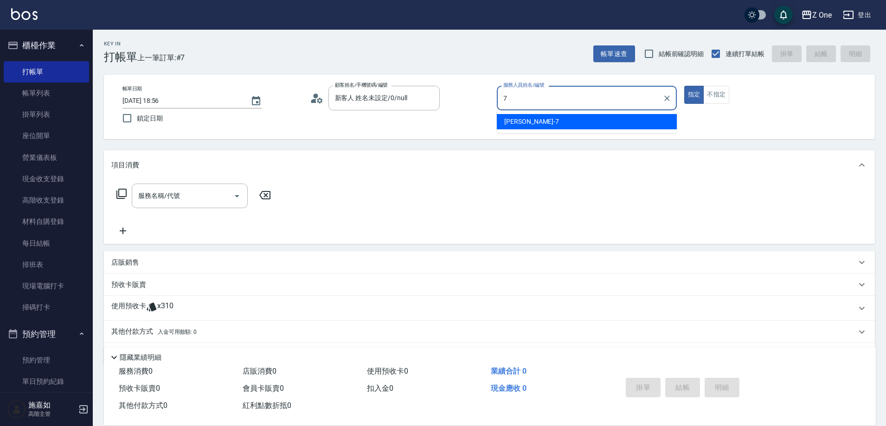
click at [542, 126] on div "[PERSON_NAME]-7" at bounding box center [587, 121] width 180 height 15
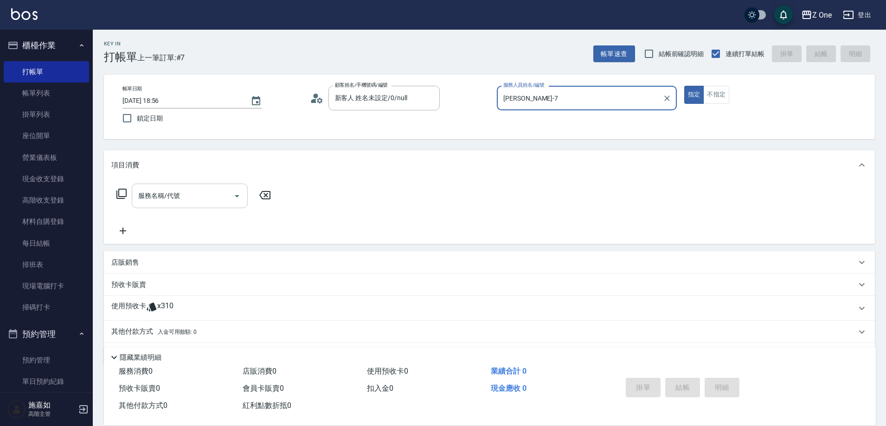
click at [232, 196] on icon "Open" at bounding box center [236, 196] width 11 height 11
type input "[PERSON_NAME]-7"
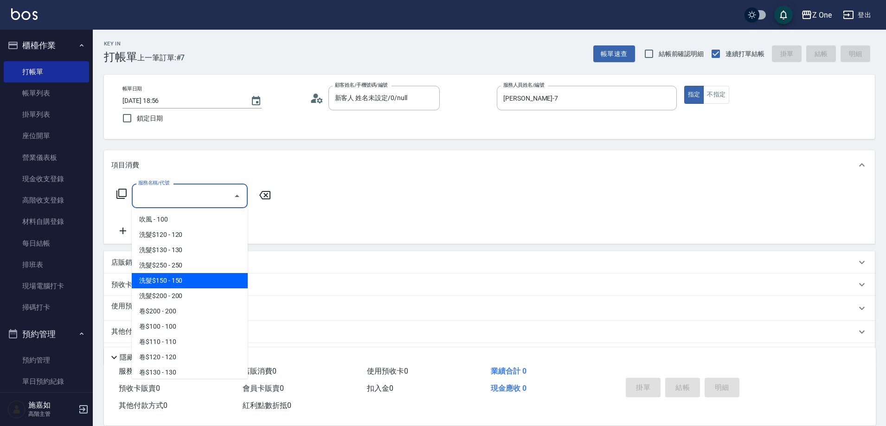
click at [197, 275] on span "洗髮$150 - 150" at bounding box center [190, 280] width 116 height 15
type input "洗髮$150(105)"
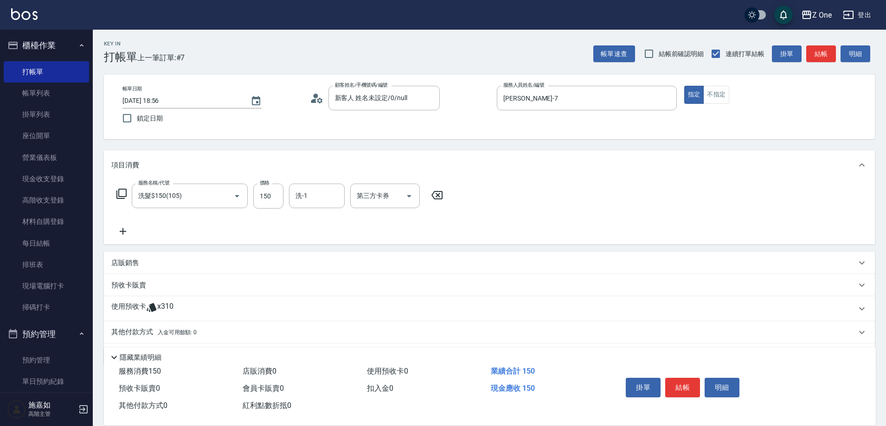
click at [125, 234] on icon at bounding box center [122, 231] width 23 height 11
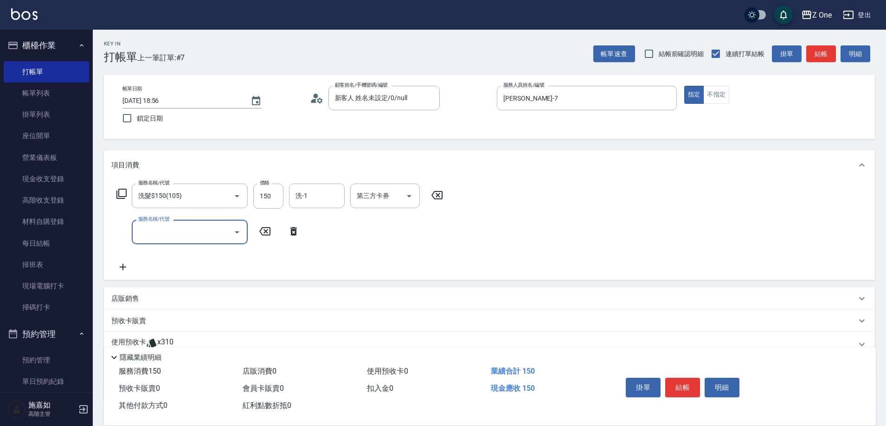
click at [240, 233] on icon "Open" at bounding box center [236, 232] width 11 height 11
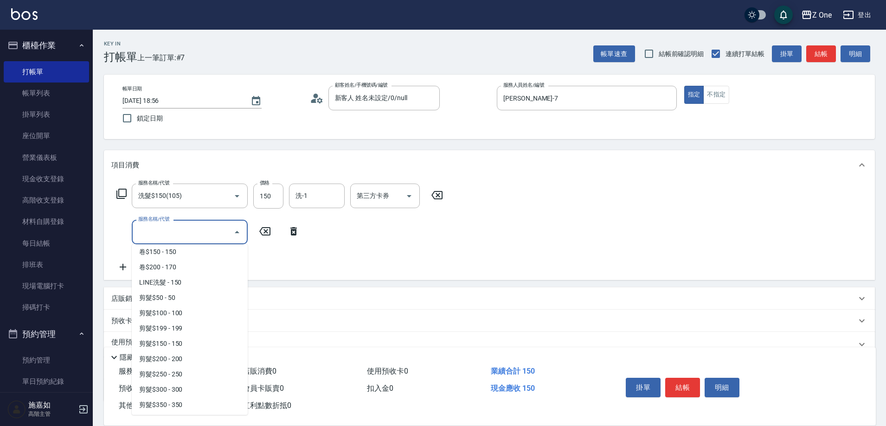
scroll to position [278, 0]
click at [194, 321] on span "剪髮$350 - 350" at bounding box center [190, 314] width 116 height 15
type input "剪髮$350(208)"
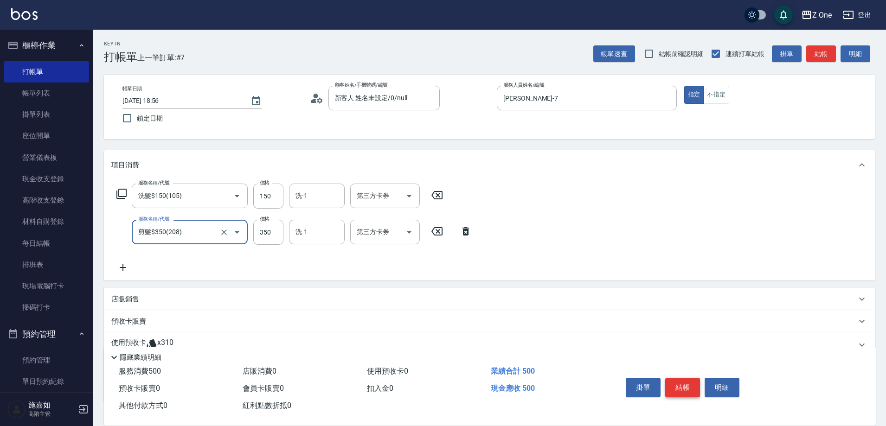
click at [682, 380] on button "結帳" at bounding box center [682, 387] width 35 height 19
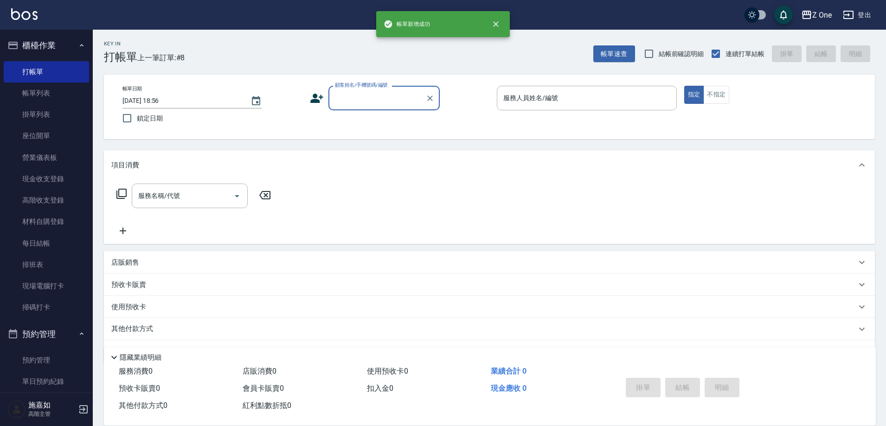
click at [380, 98] on input "顧客姓名/手機號碼/編號" at bounding box center [376, 98] width 89 height 16
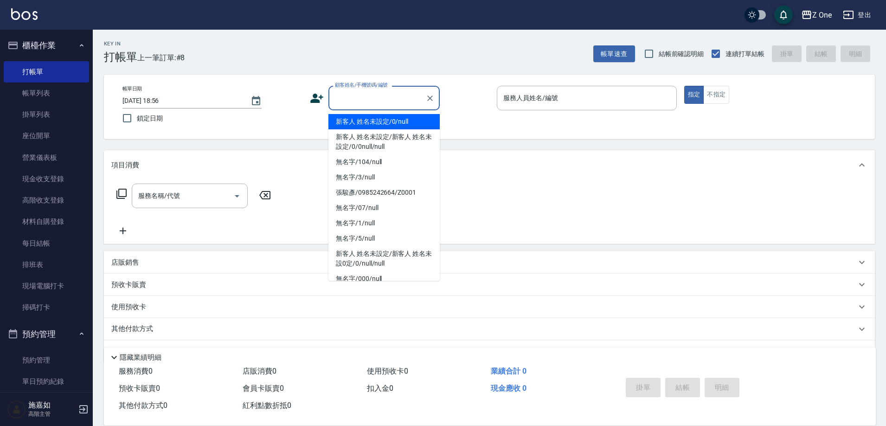
click at [377, 116] on li "新客人 姓名未設定/0/null" at bounding box center [383, 121] width 111 height 15
type input "新客人 姓名未設定/0/null"
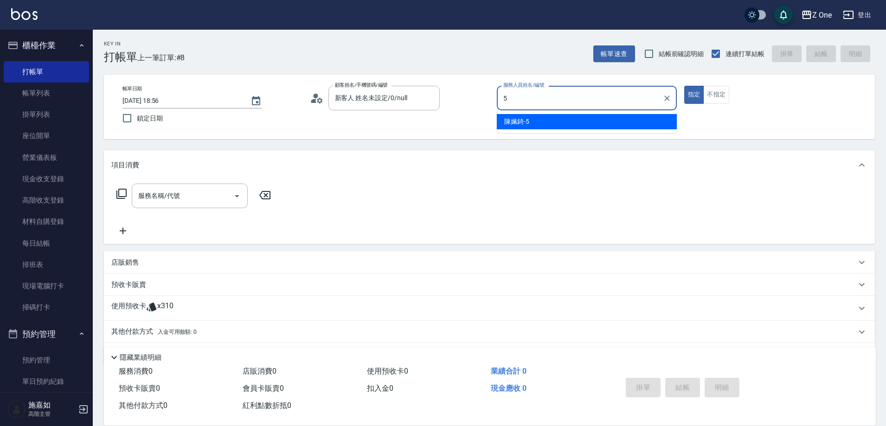
click at [572, 116] on div "[PERSON_NAME]-5" at bounding box center [587, 121] width 180 height 15
click at [238, 199] on icon "Open" at bounding box center [236, 196] width 11 height 11
type input "陳姵錡-5"
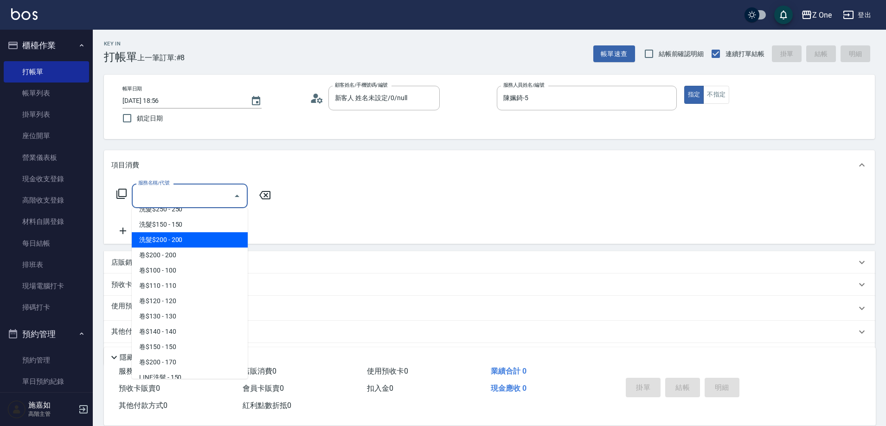
scroll to position [232, 0]
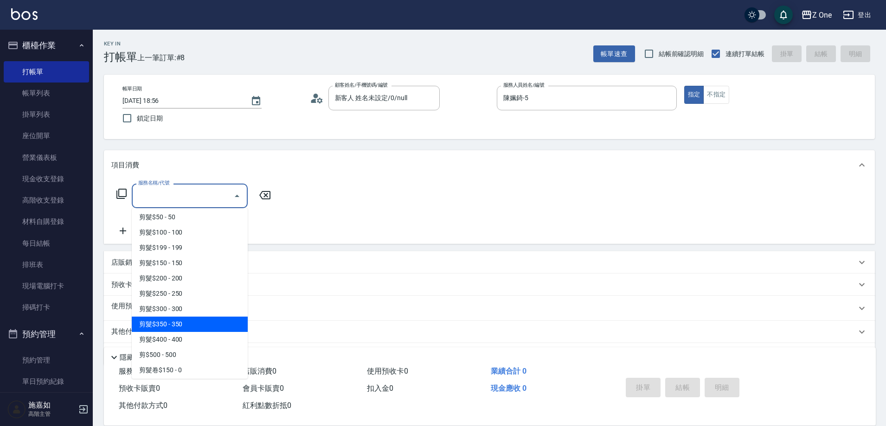
click at [195, 320] on span "剪髮$350 - 350" at bounding box center [190, 324] width 116 height 15
type input "剪髮$350(208)"
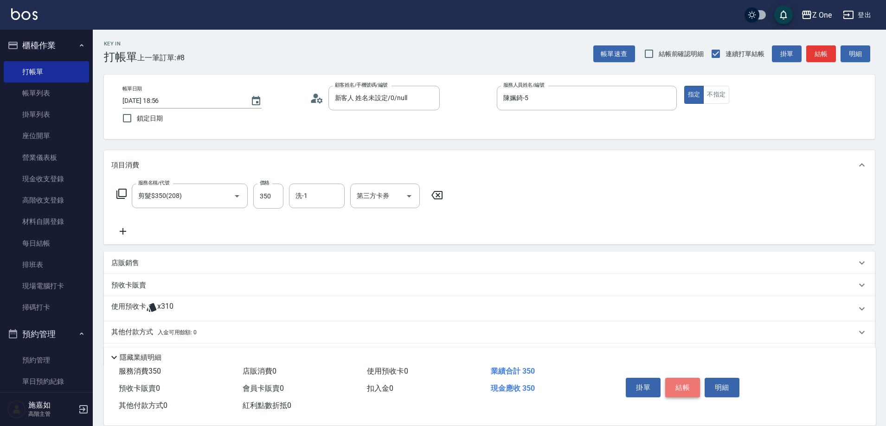
click at [688, 384] on button "結帳" at bounding box center [682, 387] width 35 height 19
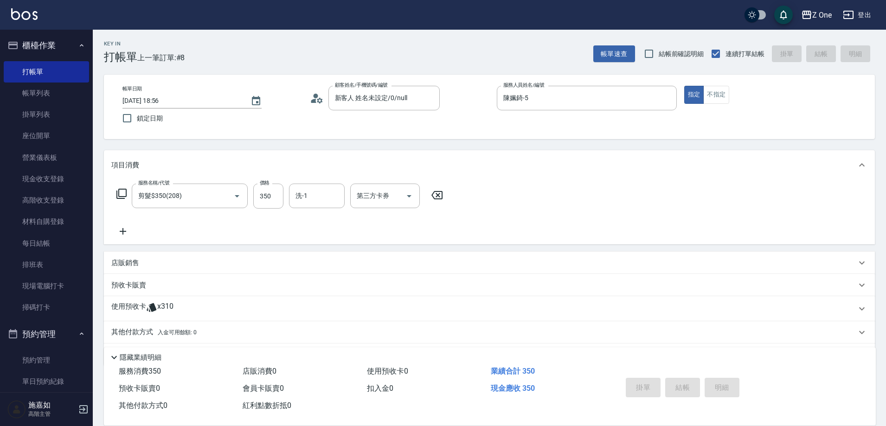
type input "[DATE] 18:57"
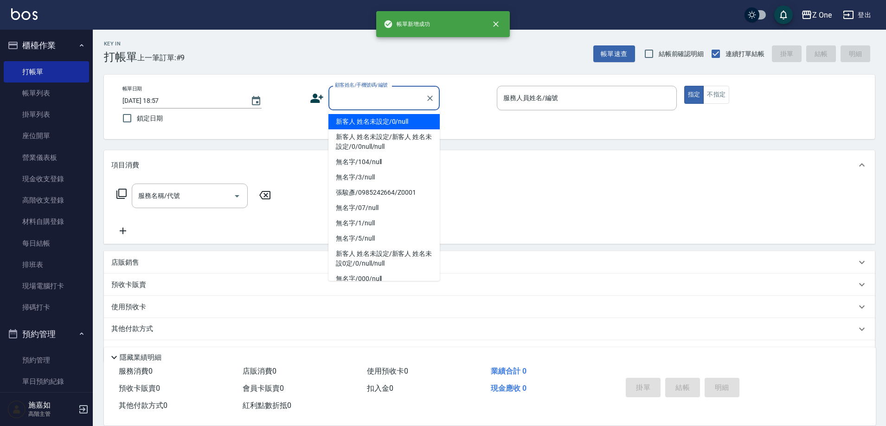
click at [388, 94] on input "顧客姓名/手機號碼/編號" at bounding box center [376, 98] width 89 height 16
click at [388, 125] on li "新客人 姓名未設定/0/null" at bounding box center [383, 121] width 111 height 15
type input "新客人 姓名未設定/0/null"
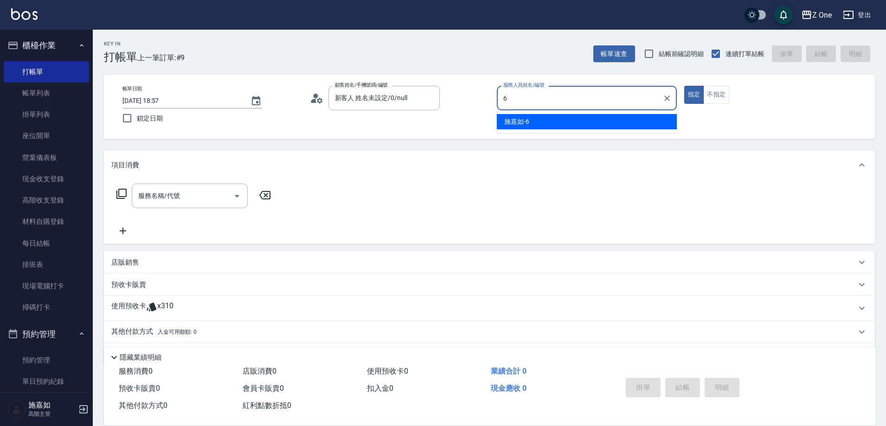
click at [516, 121] on span "[PERSON_NAME]-6" at bounding box center [516, 122] width 25 height 10
click at [234, 194] on icon "Open" at bounding box center [236, 196] width 11 height 11
type input "施嘉如-6"
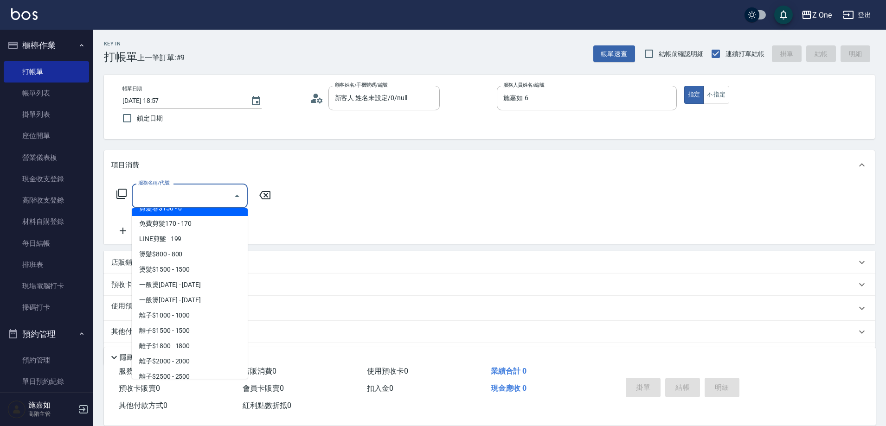
scroll to position [417, 0]
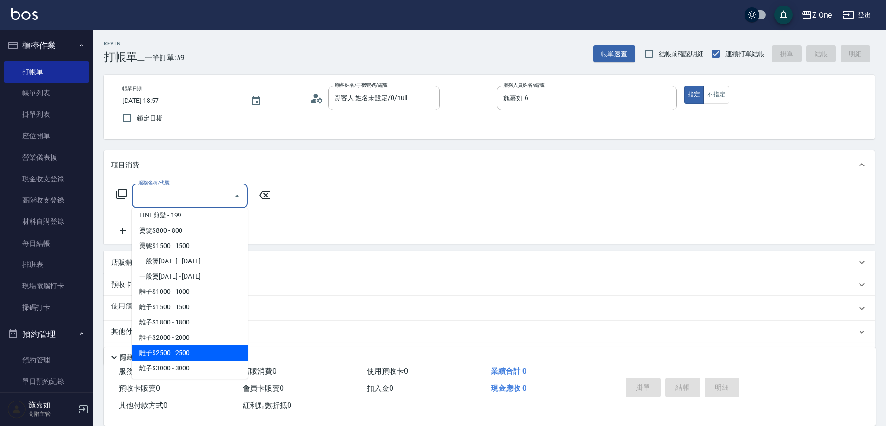
click at [198, 346] on span "離子$2500 - 2500" at bounding box center [190, 352] width 116 height 15
type input "離子$2500(315)"
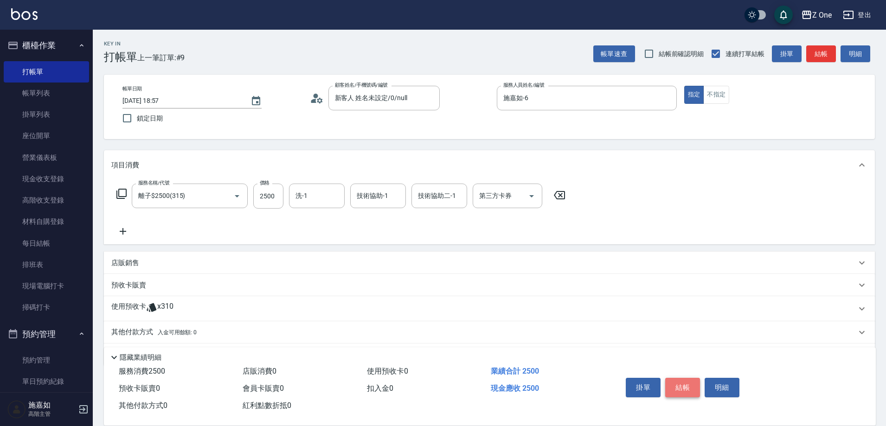
click at [677, 383] on button "結帳" at bounding box center [682, 387] width 35 height 19
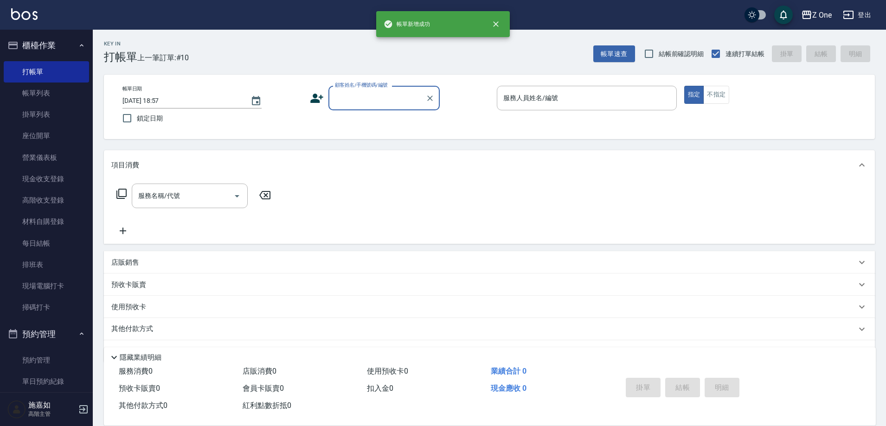
click at [364, 94] on input "顧客姓名/手機號碼/編號" at bounding box center [376, 98] width 89 height 16
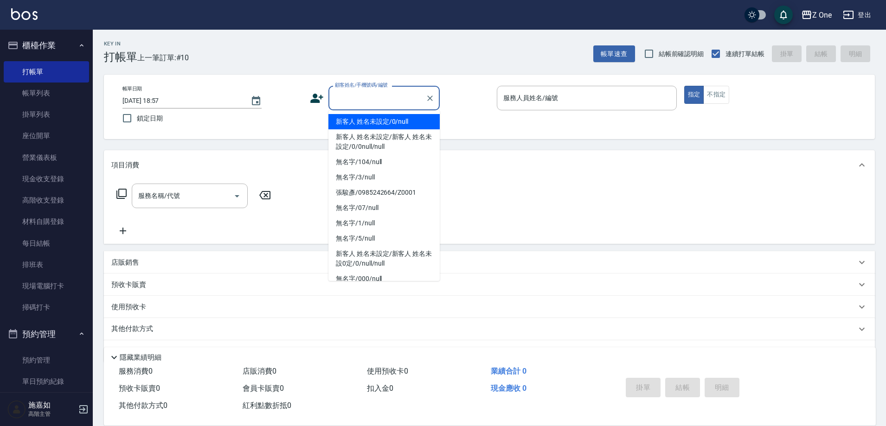
click at [368, 120] on li "新客人 姓名未設定/0/null" at bounding box center [383, 121] width 111 height 15
type input "新客人 姓名未設定/0/null"
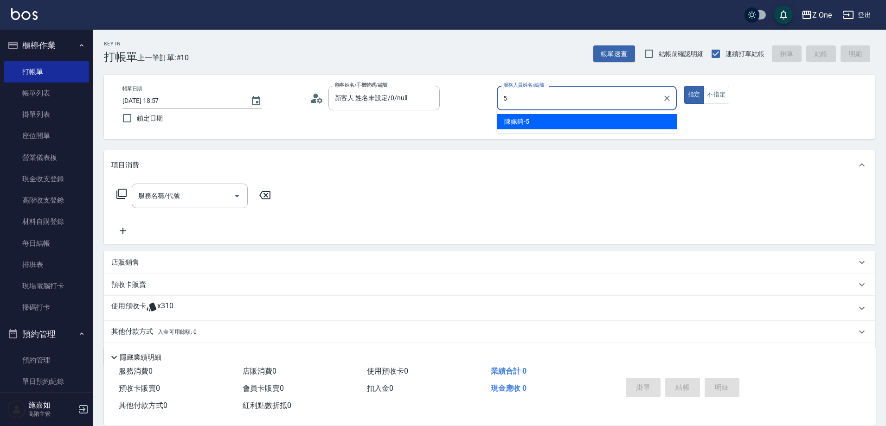
click at [522, 125] on span "[PERSON_NAME]-5" at bounding box center [516, 122] width 25 height 10
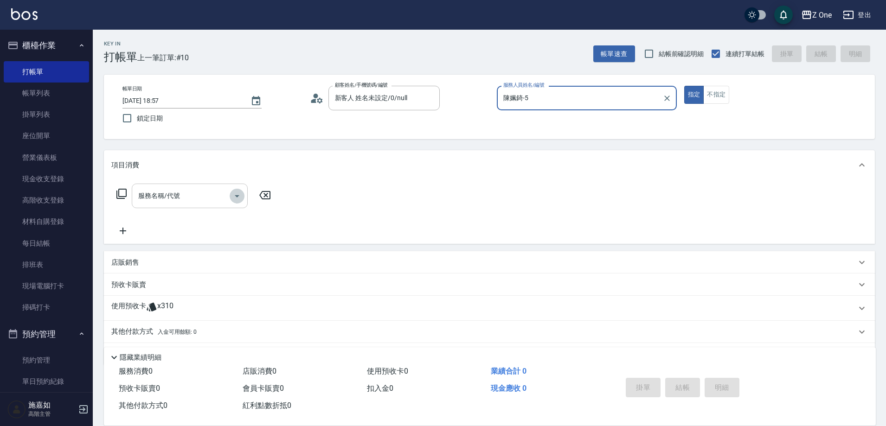
click at [236, 198] on icon "Open" at bounding box center [236, 196] width 11 height 11
type input "陳姵錡-5"
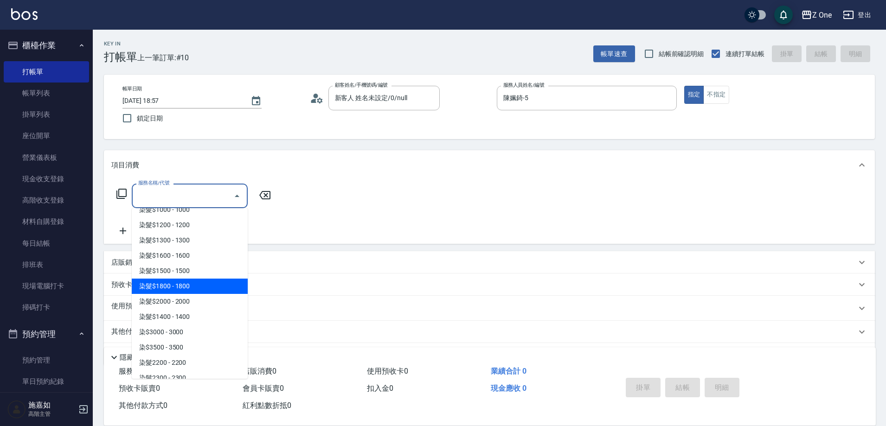
scroll to position [881, 0]
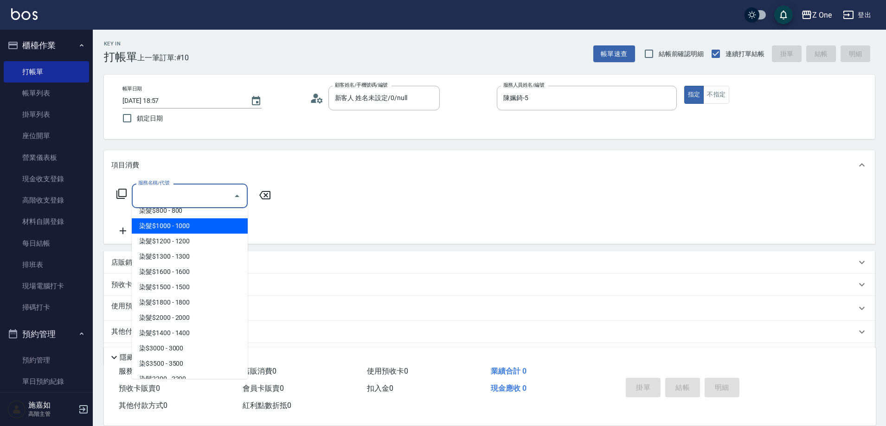
click at [211, 226] on span "染髮$1000 - 1000" at bounding box center [190, 225] width 116 height 15
type input "染髮$1000(404)"
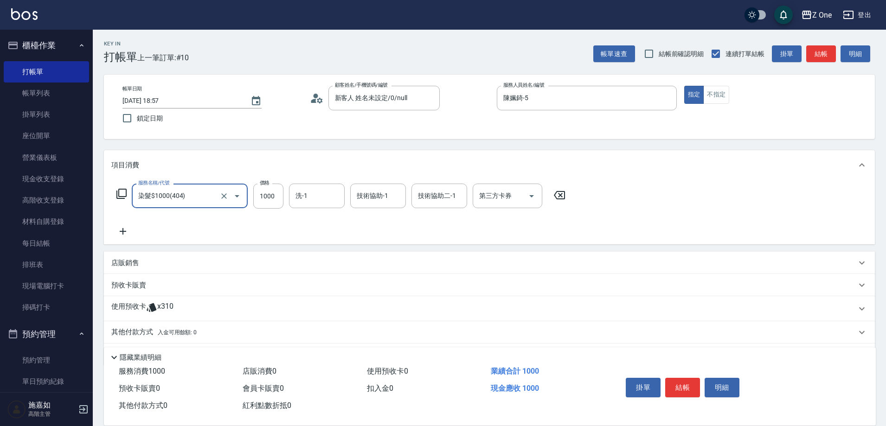
click at [121, 232] on icon at bounding box center [122, 231] width 23 height 11
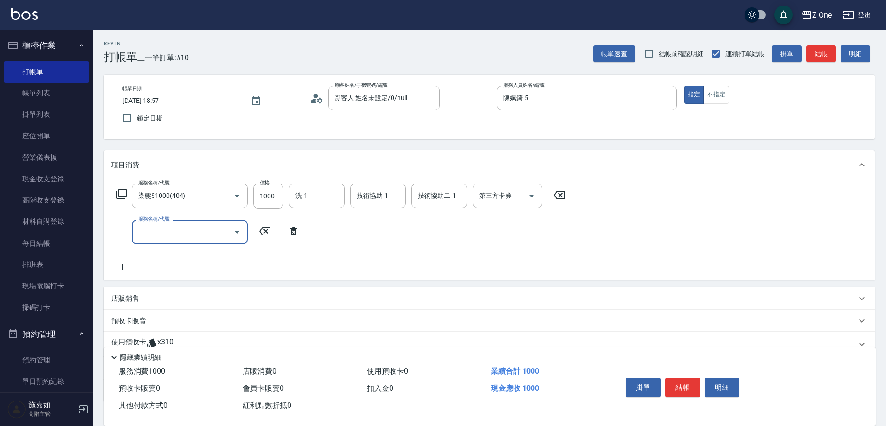
click at [239, 235] on icon "Open" at bounding box center [236, 232] width 11 height 11
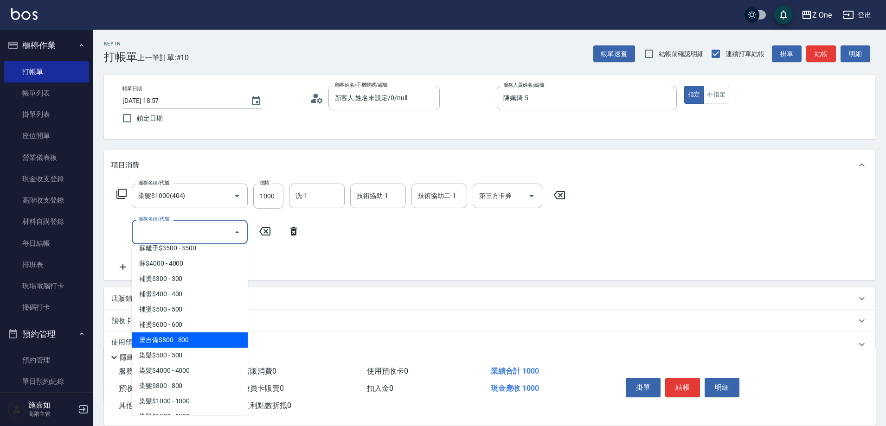
scroll to position [510, 0]
click at [207, 345] on span "迴力$3000 - 3000" at bounding box center [190, 342] width 116 height 15
type input "迴力$3000(321)"
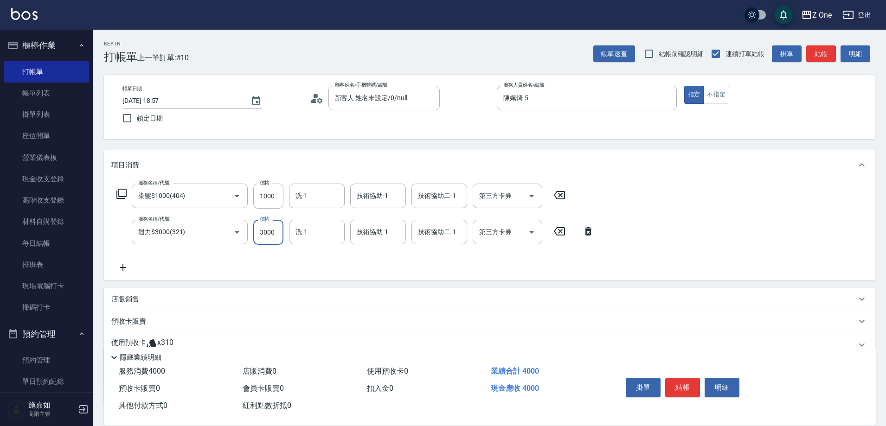
click at [276, 228] on input "3000" at bounding box center [268, 232] width 30 height 25
type input "3700"
click at [135, 267] on div "服務名稱/代號 染髮$1000(404) 服務名稱/代號 價格 1000 價格 洗-1 洗-1 技術協助-1 技術協助-1 技術協助二-1 技術協助二-1 第…" at bounding box center [355, 228] width 488 height 89
click at [126, 269] on icon at bounding box center [122, 267] width 23 height 11
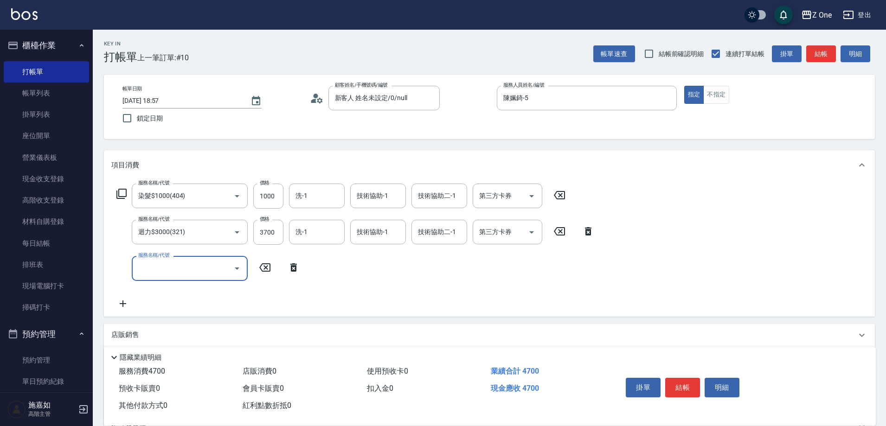
click at [169, 269] on input "服務名稱/代號" at bounding box center [183, 268] width 94 height 16
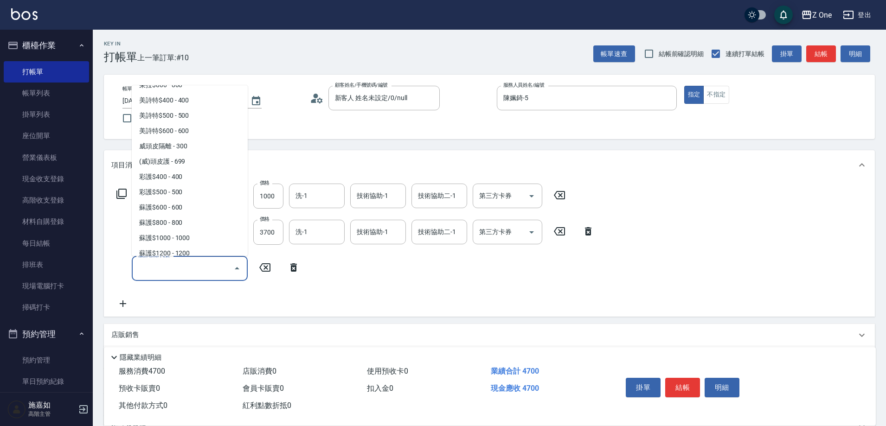
scroll to position [1252, 0]
click at [203, 249] on span "蘇護$1200 - 1200" at bounding box center [190, 252] width 116 height 15
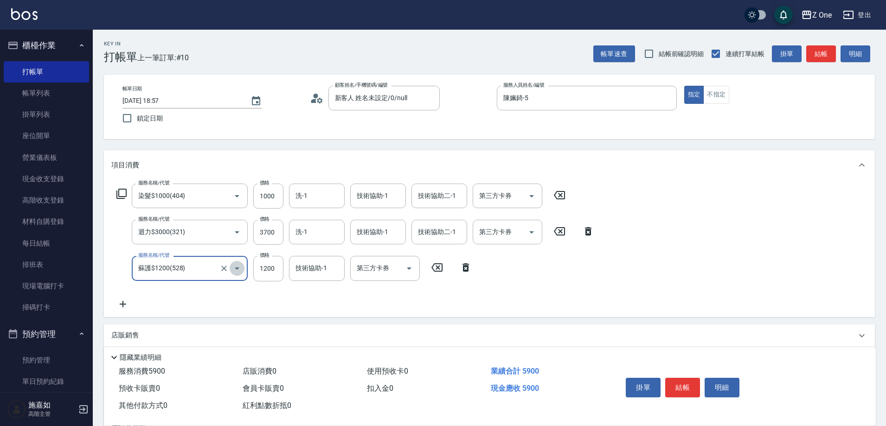
click at [236, 267] on icon "Open" at bounding box center [236, 268] width 11 height 11
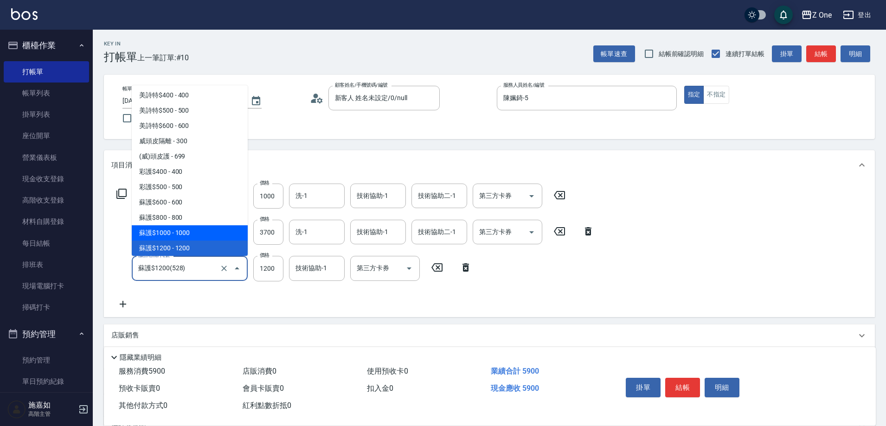
click at [205, 237] on span "蘇護$1000 - 1000" at bounding box center [190, 232] width 116 height 15
type input "蘇護$1000(527)"
type input "1000"
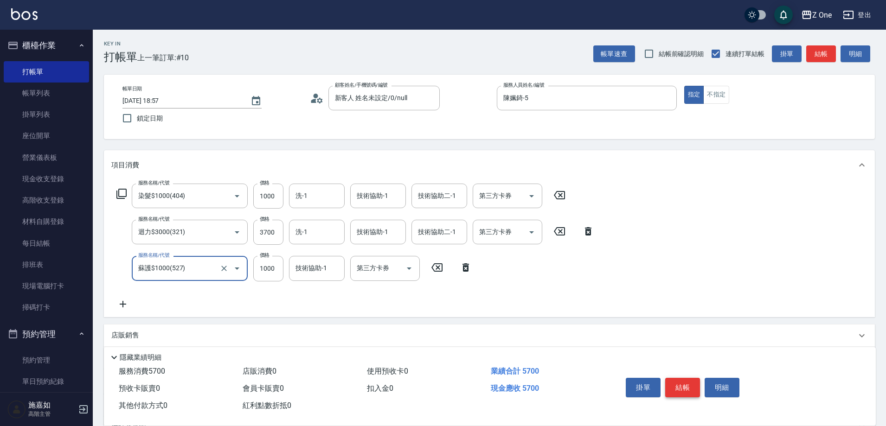
click at [677, 380] on button "結帳" at bounding box center [682, 387] width 35 height 19
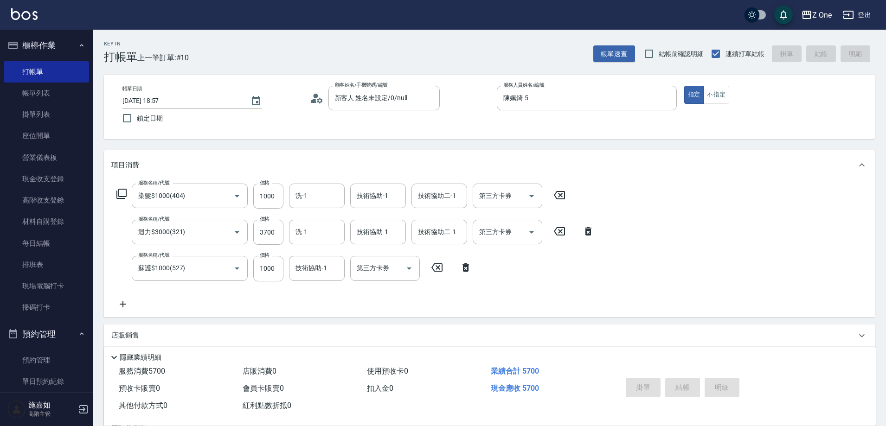
type input "[DATE] 18:58"
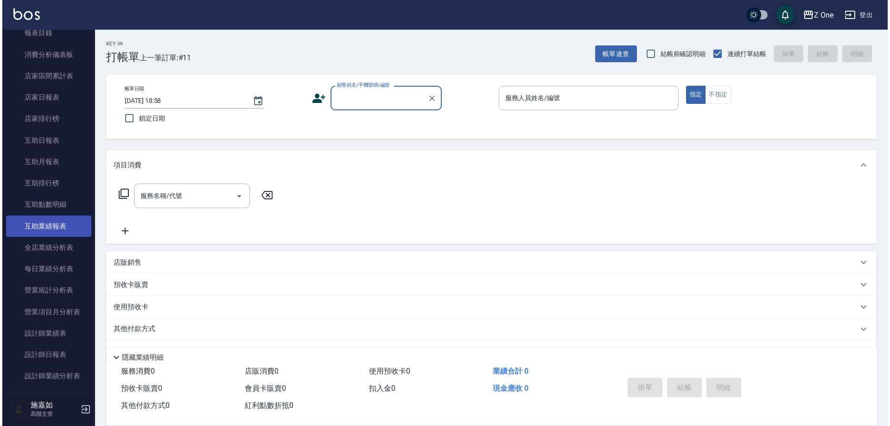
scroll to position [464, 0]
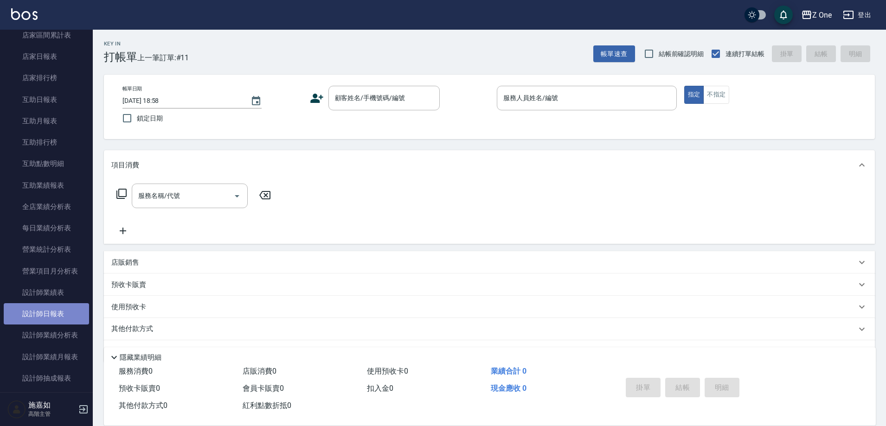
click at [58, 317] on link "設計師日報表" at bounding box center [46, 313] width 85 height 21
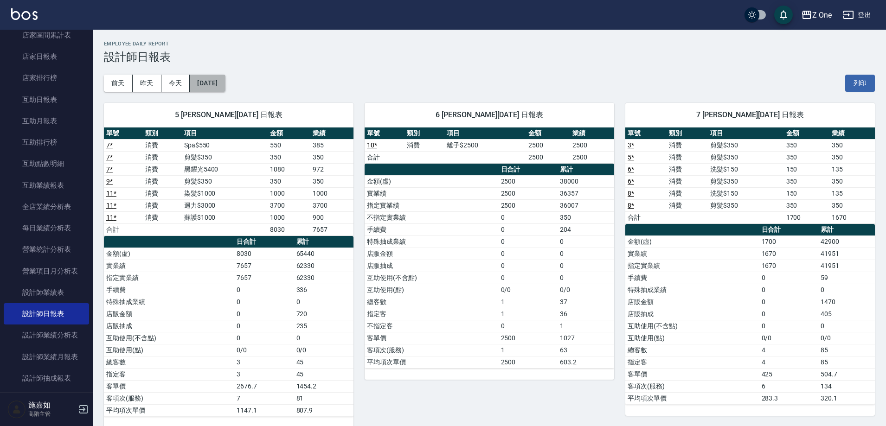
click at [225, 86] on button "[DATE]" at bounding box center [207, 83] width 35 height 17
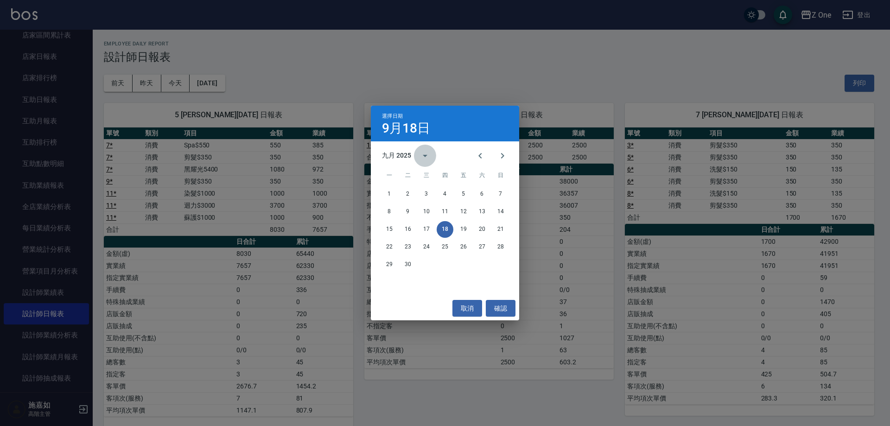
click at [430, 156] on icon "calendar view is open, switch to year view" at bounding box center [425, 155] width 11 height 11
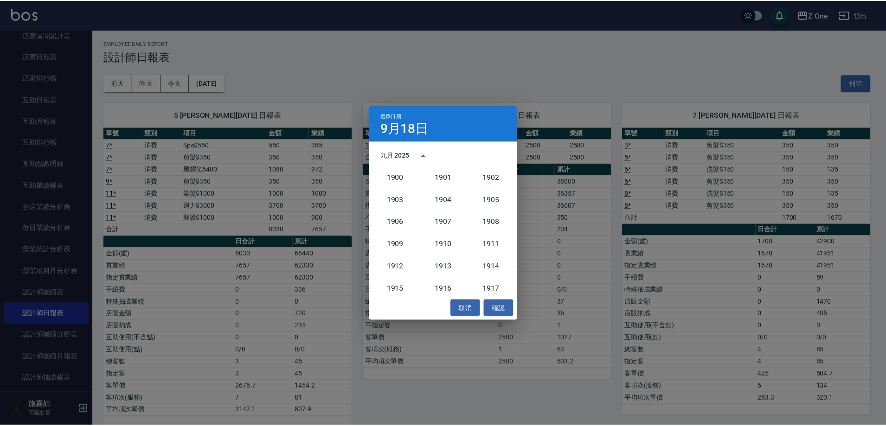
scroll to position [859, 0]
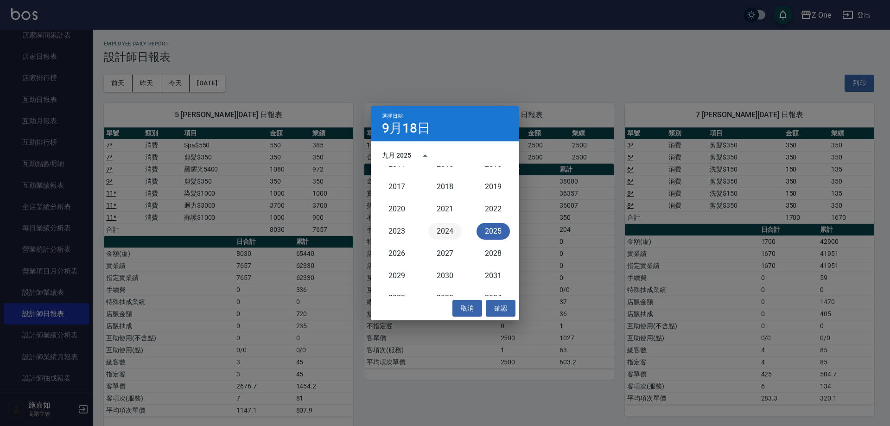
click at [437, 231] on button "2024" at bounding box center [444, 231] width 33 height 17
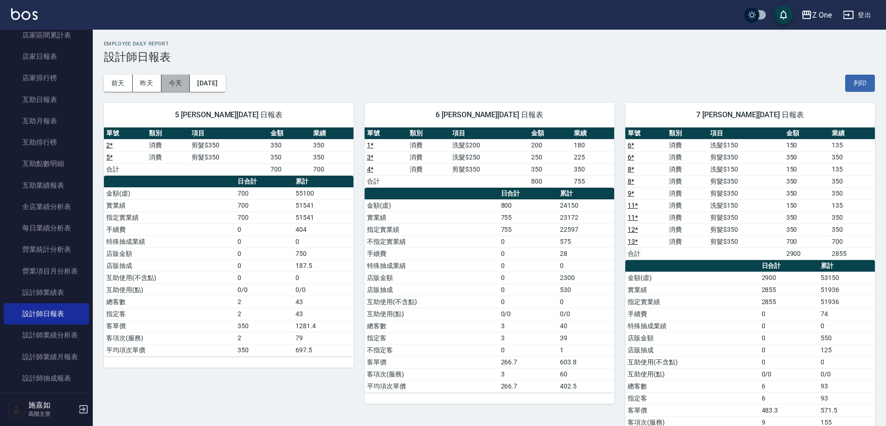
click at [182, 86] on button "今天" at bounding box center [175, 83] width 29 height 17
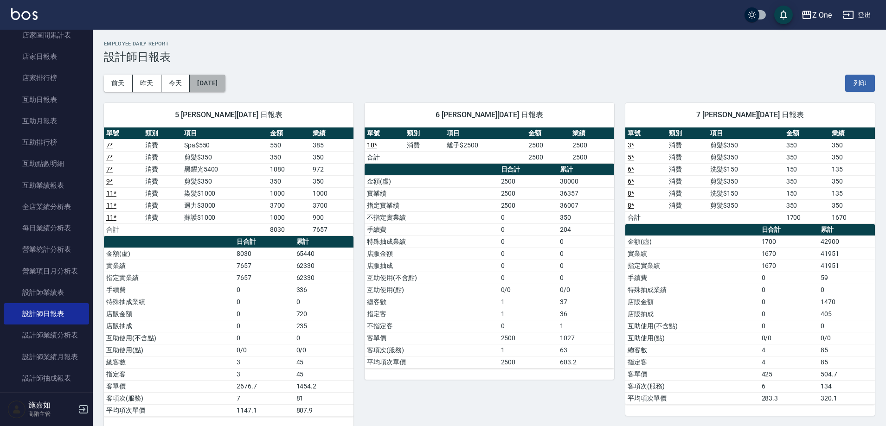
click at [211, 83] on button "[DATE]" at bounding box center [207, 83] width 35 height 17
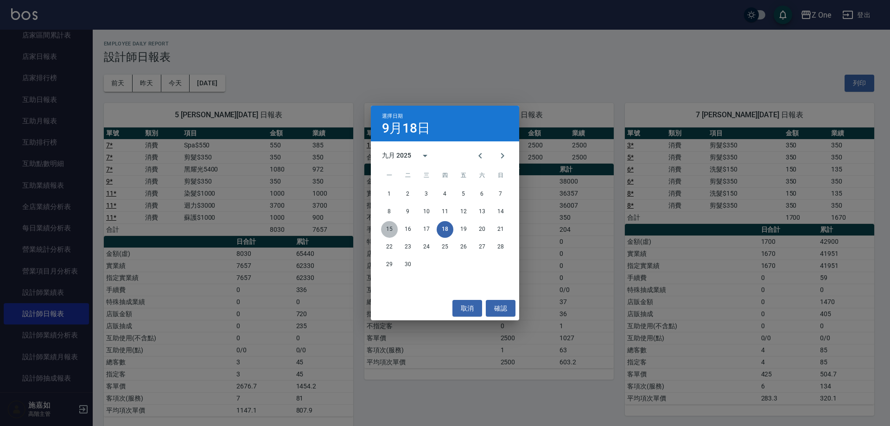
click at [387, 229] on button "15" at bounding box center [389, 229] width 17 height 17
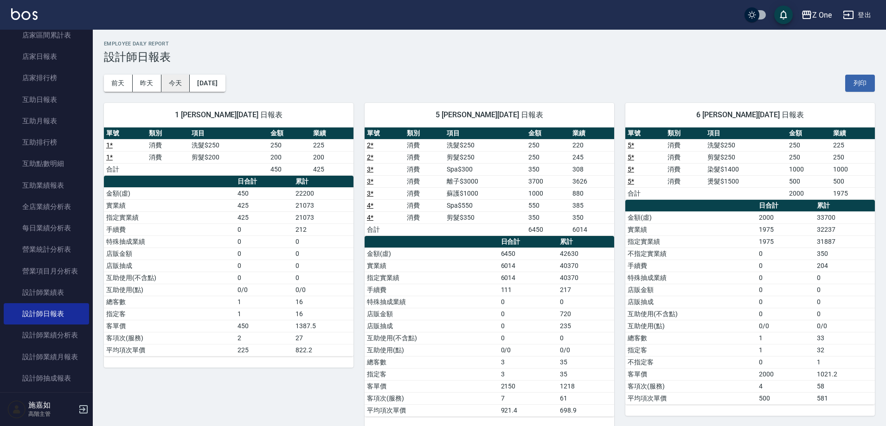
click at [175, 87] on button "今天" at bounding box center [175, 83] width 29 height 17
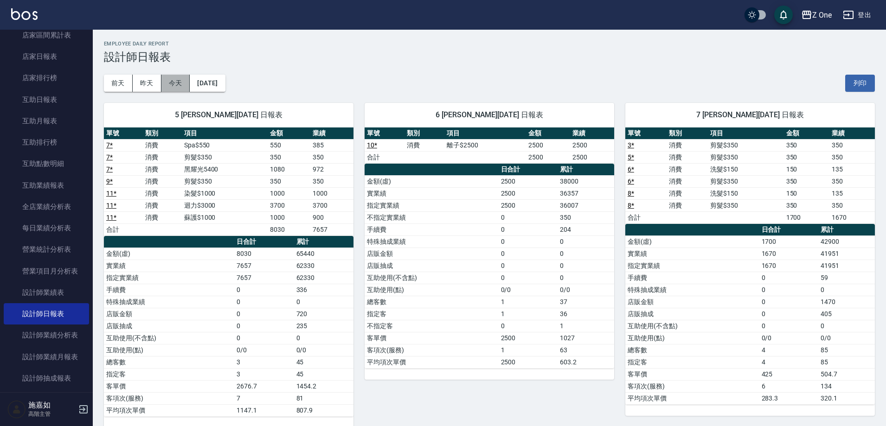
click at [189, 87] on button "今天" at bounding box center [175, 83] width 29 height 17
click at [181, 87] on button "今天" at bounding box center [175, 83] width 29 height 17
click at [222, 83] on button "[DATE]" at bounding box center [207, 83] width 35 height 17
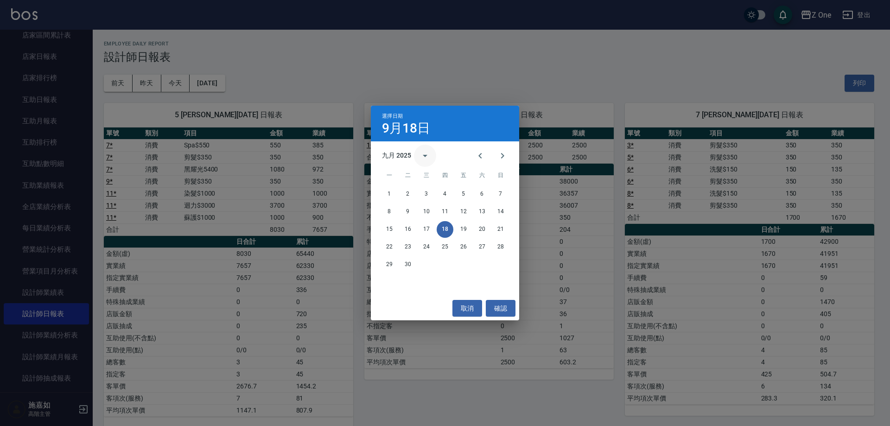
click at [429, 156] on icon "calendar view is open, switch to year view" at bounding box center [425, 155] width 11 height 11
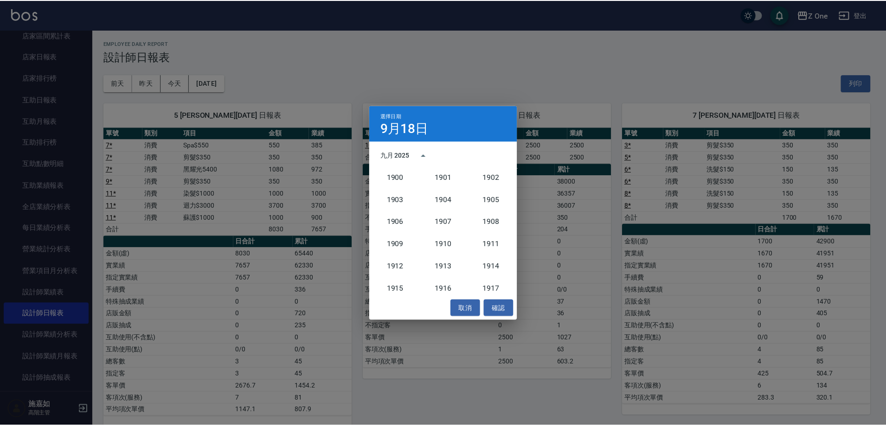
scroll to position [859, 0]
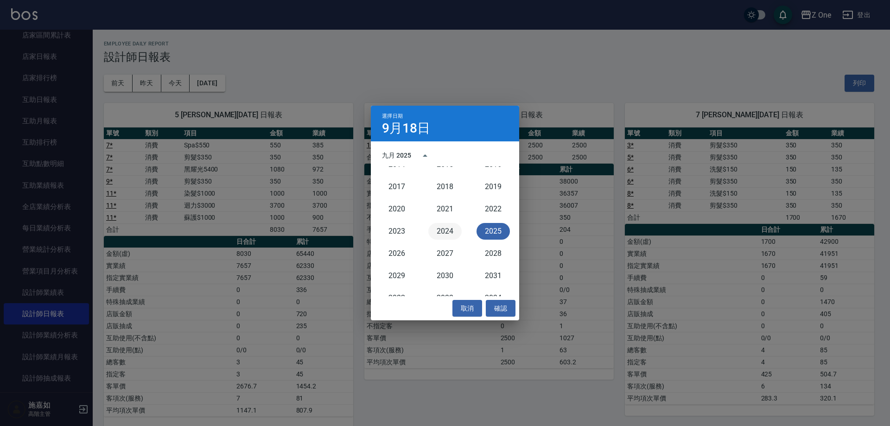
click at [444, 233] on button "2024" at bounding box center [444, 231] width 33 height 17
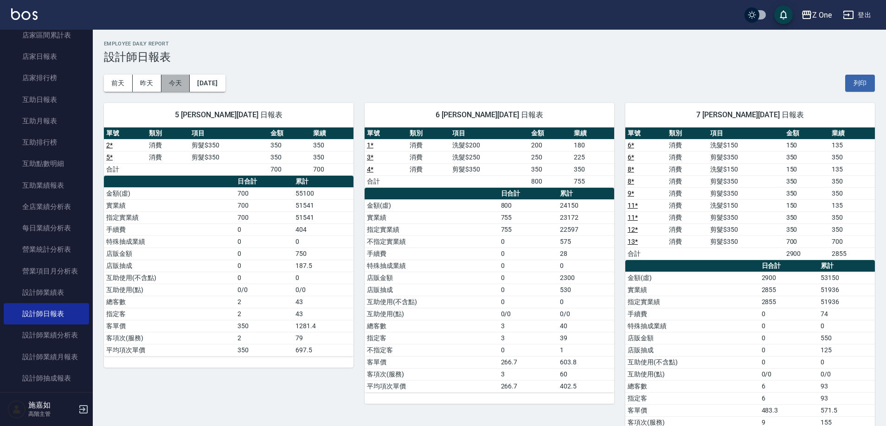
click at [179, 86] on button "今天" at bounding box center [175, 83] width 29 height 17
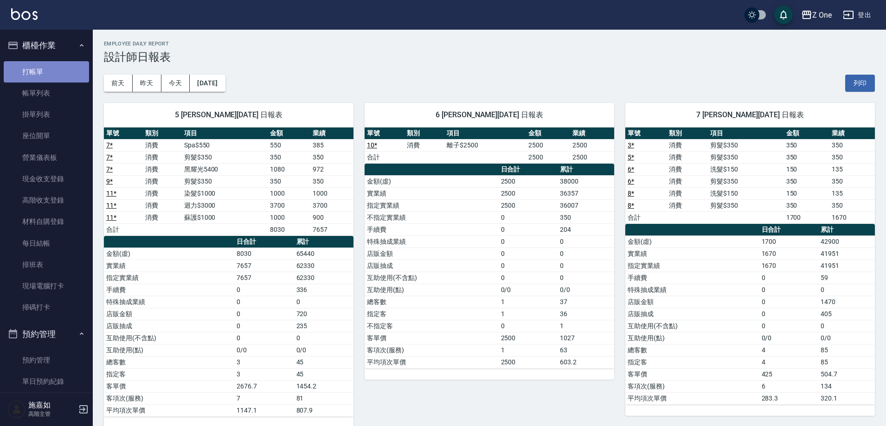
click at [54, 77] on link "打帳單" at bounding box center [46, 71] width 85 height 21
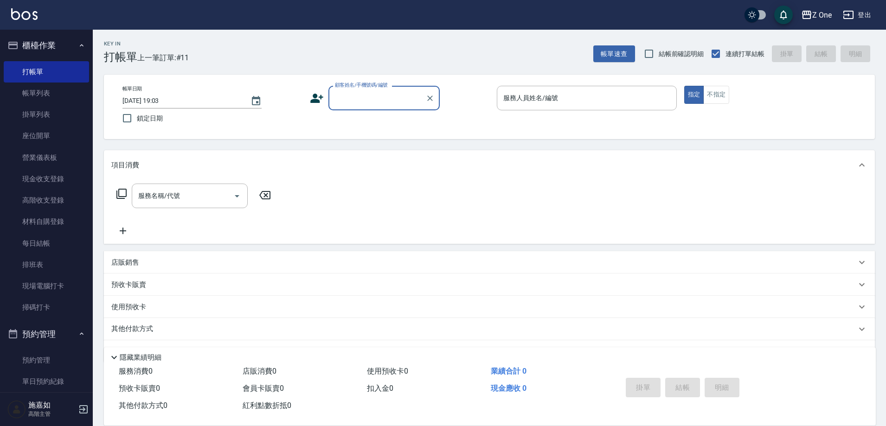
click at [348, 100] on input "顧客姓名/手機號碼/編號" at bounding box center [376, 98] width 89 height 16
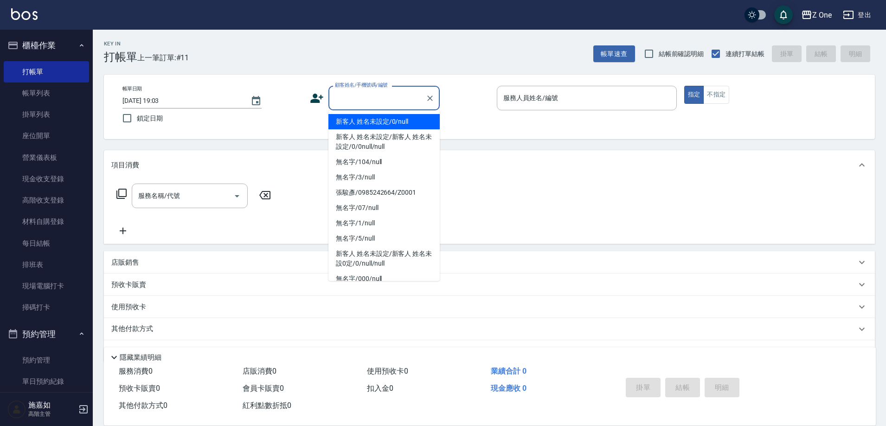
click at [351, 121] on li "新客人 姓名未設定/0/null" at bounding box center [383, 121] width 111 height 15
type input "新客人 姓名未設定/0/null"
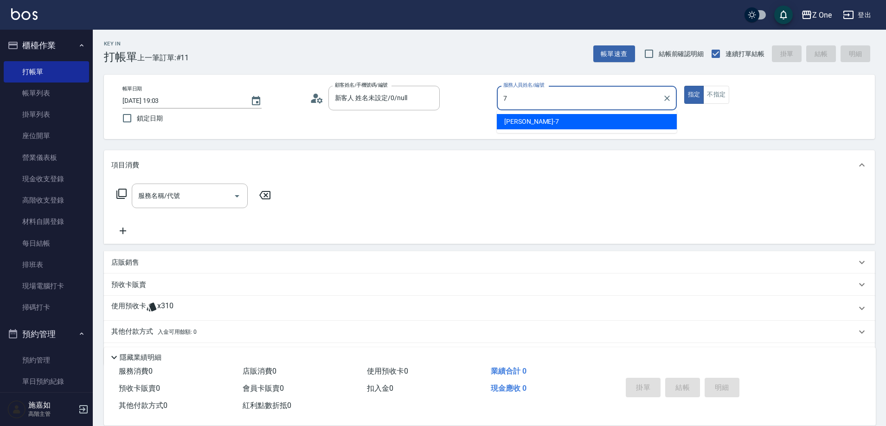
click at [533, 115] on div "[PERSON_NAME]-7" at bounding box center [587, 121] width 180 height 15
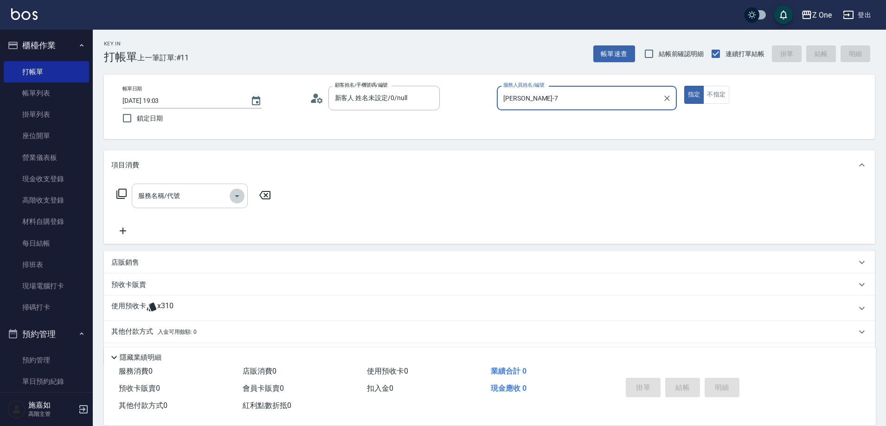
click at [238, 196] on icon "Open" at bounding box center [237, 196] width 5 height 2
type input "[PERSON_NAME]-7"
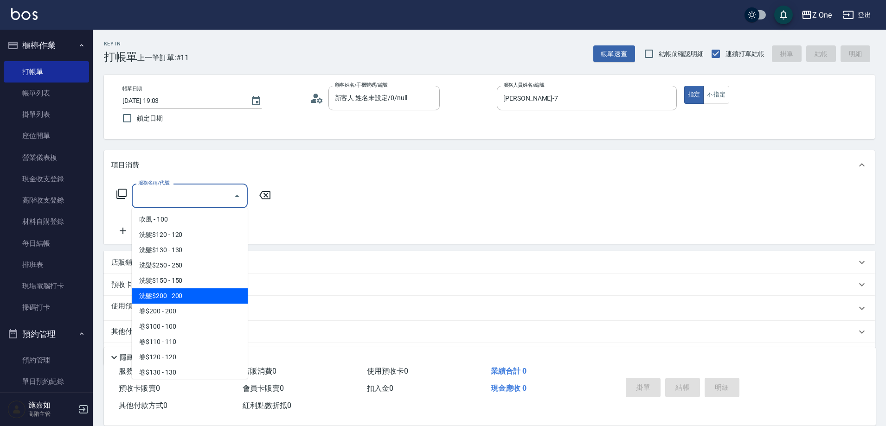
click at [183, 303] on span "洗髮$200 - 200" at bounding box center [190, 295] width 116 height 15
type input "洗髮$200(107)"
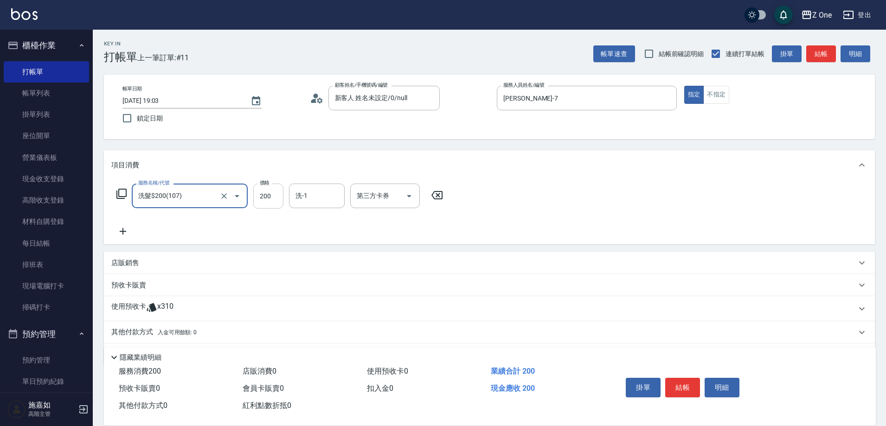
click at [275, 193] on input "200" at bounding box center [268, 196] width 30 height 25
type input "300"
click at [121, 232] on icon at bounding box center [123, 231] width 6 height 6
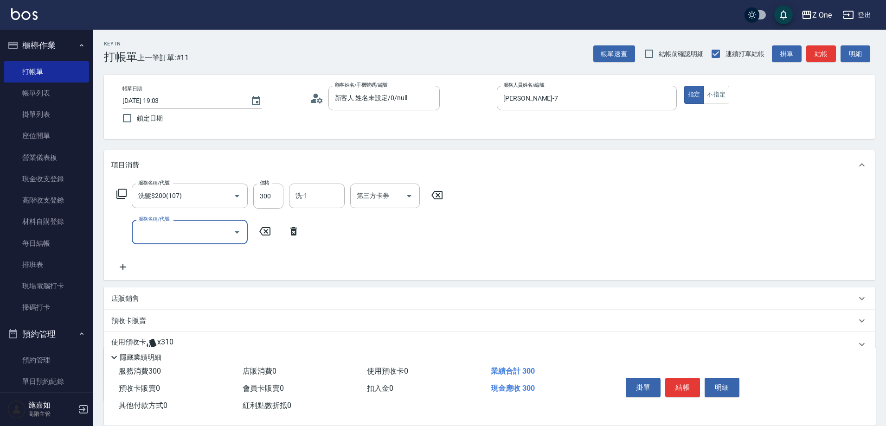
click at [233, 233] on icon "Open" at bounding box center [236, 232] width 11 height 11
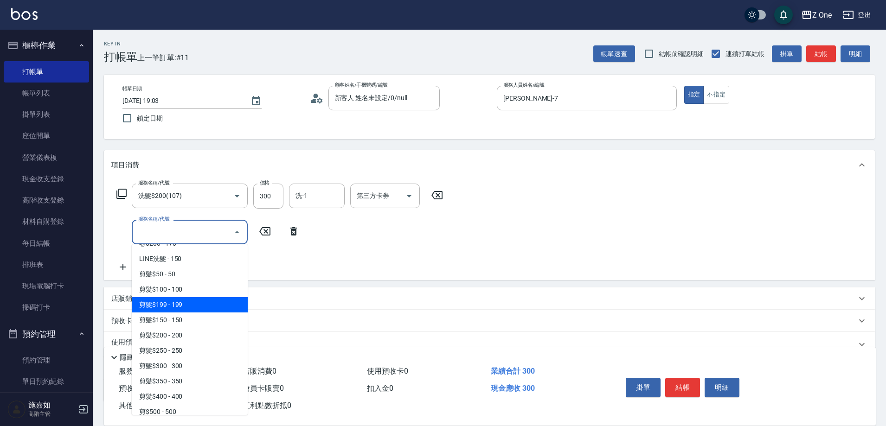
scroll to position [232, 0]
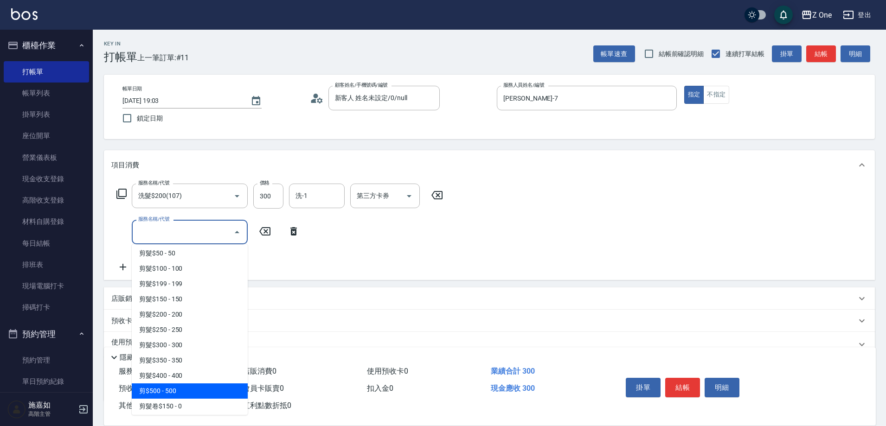
click at [182, 385] on span "剪$500 - 500" at bounding box center [190, 390] width 116 height 15
type input "剪$500(211)"
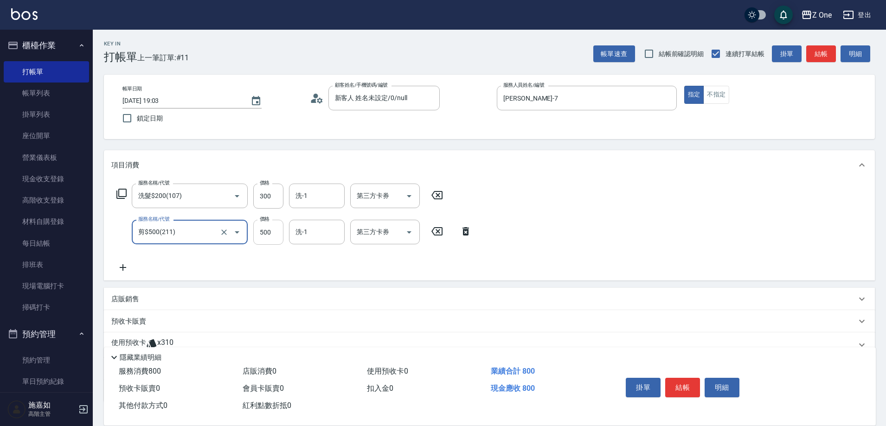
click at [270, 235] on input "500" at bounding box center [268, 232] width 30 height 25
type input "700"
drag, startPoint x: 681, startPoint y: 386, endPoint x: 680, endPoint y: 398, distance: 12.1
click at [680, 398] on div "掛單 結帳 明細" at bounding box center [682, 388] width 121 height 29
click at [684, 386] on button "結帳" at bounding box center [682, 387] width 35 height 19
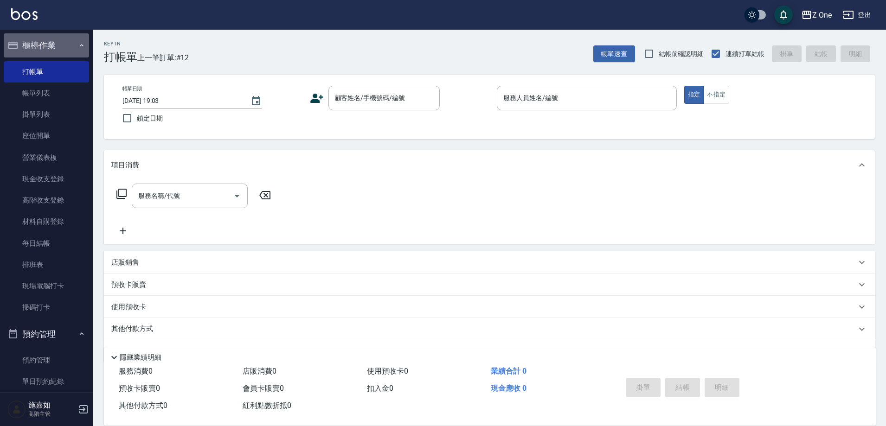
click at [78, 44] on icon "button" at bounding box center [81, 45] width 7 height 7
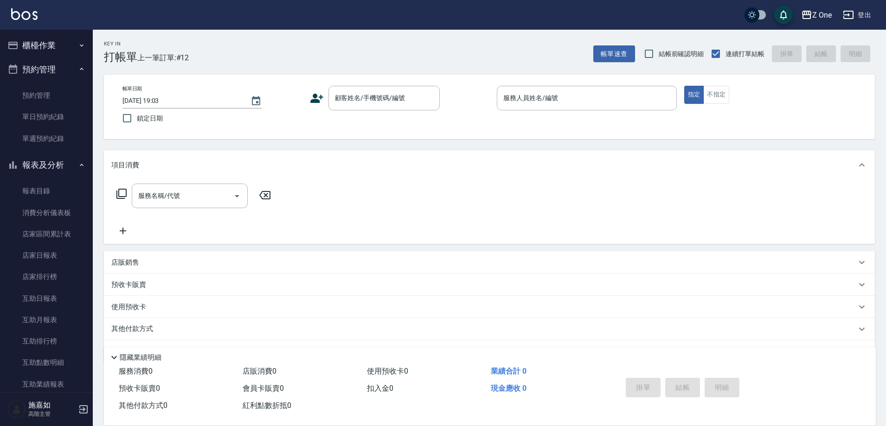
click at [70, 165] on button "報表及分析" at bounding box center [46, 165] width 85 height 24
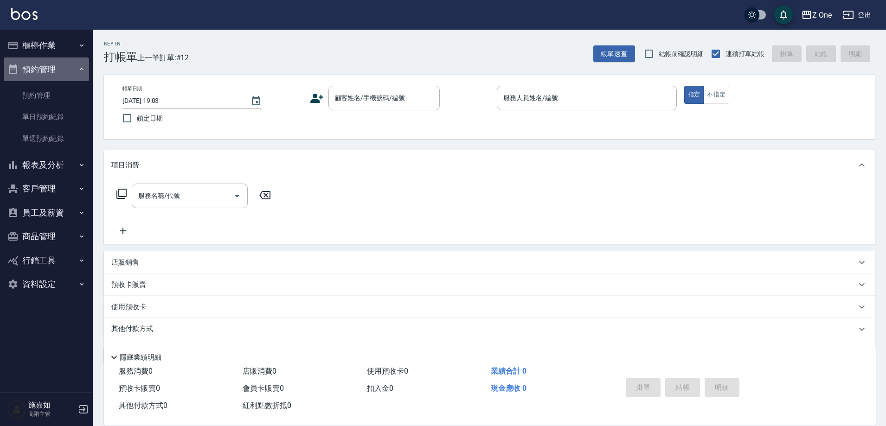
click at [85, 73] on icon "button" at bounding box center [81, 68] width 7 height 7
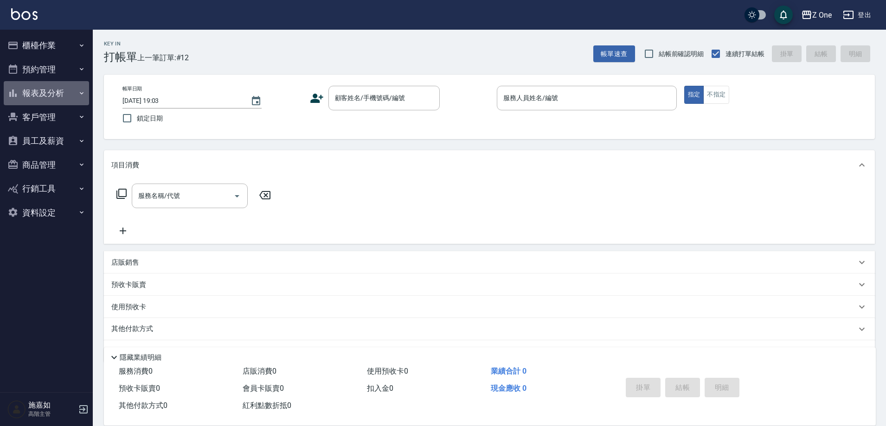
click at [82, 92] on icon "button" at bounding box center [81, 92] width 7 height 7
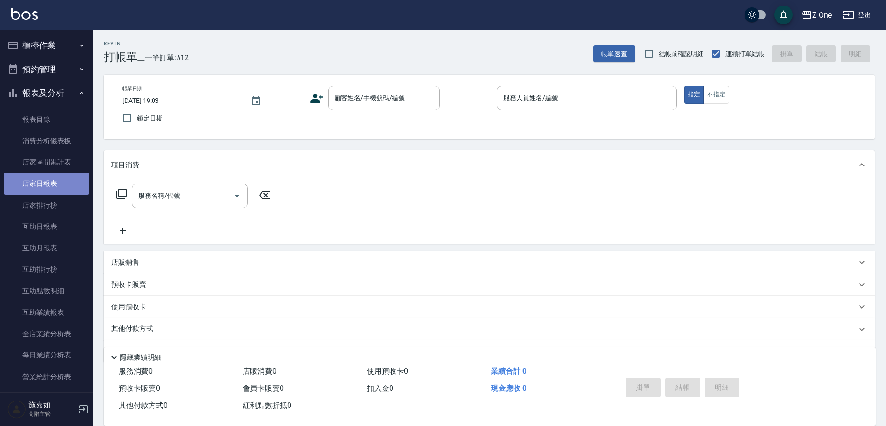
click at [46, 179] on link "店家日報表" at bounding box center [46, 183] width 85 height 21
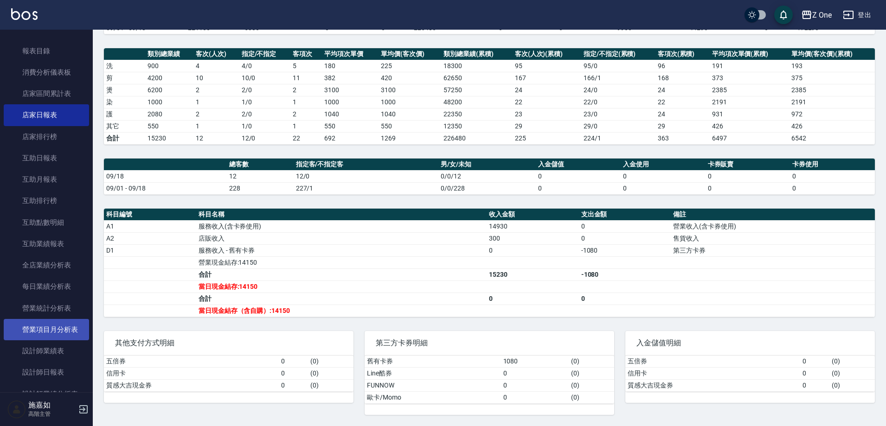
scroll to position [185, 0]
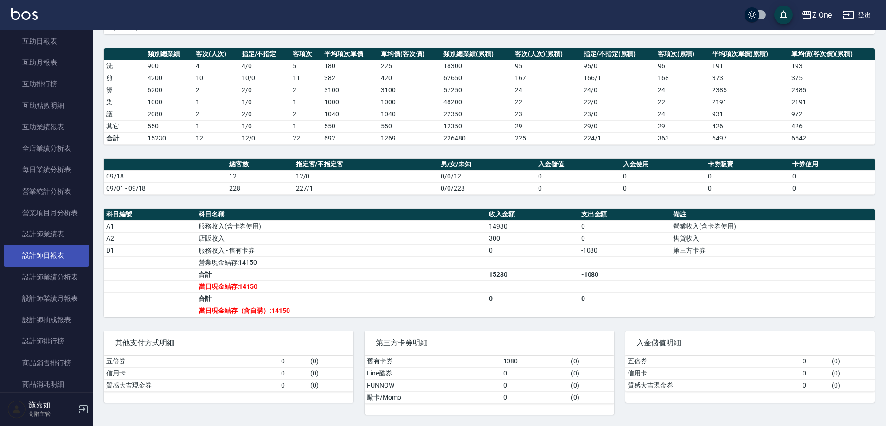
click at [42, 253] on link "設計師日報表" at bounding box center [46, 255] width 85 height 21
